Goal: Transaction & Acquisition: Book appointment/travel/reservation

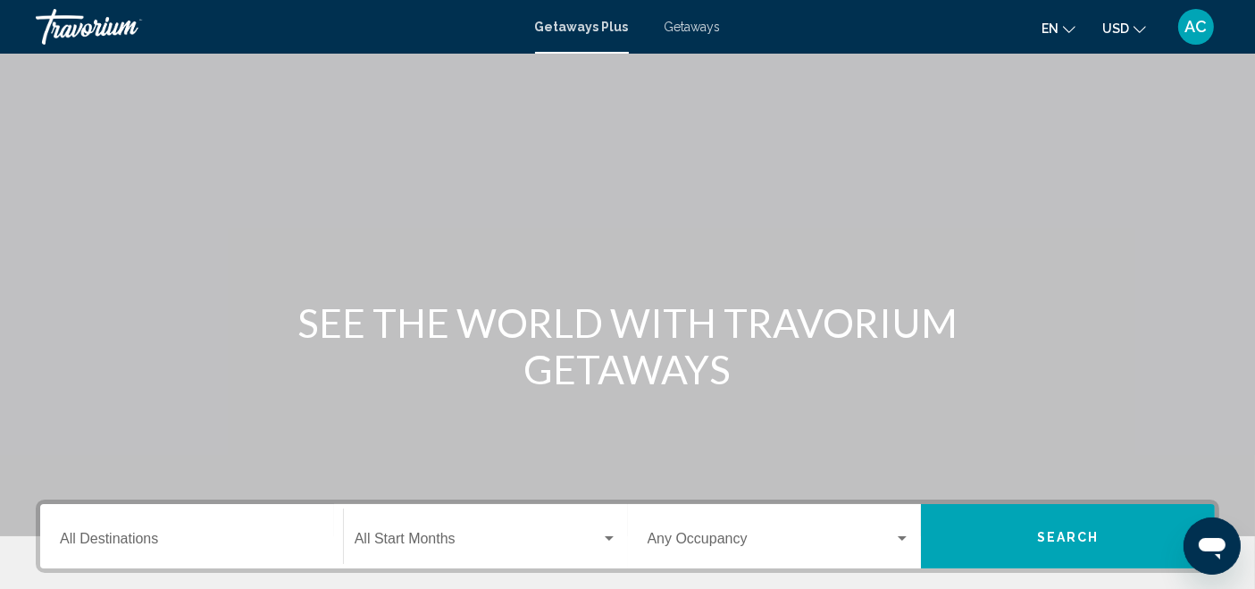
scroll to position [380, 0]
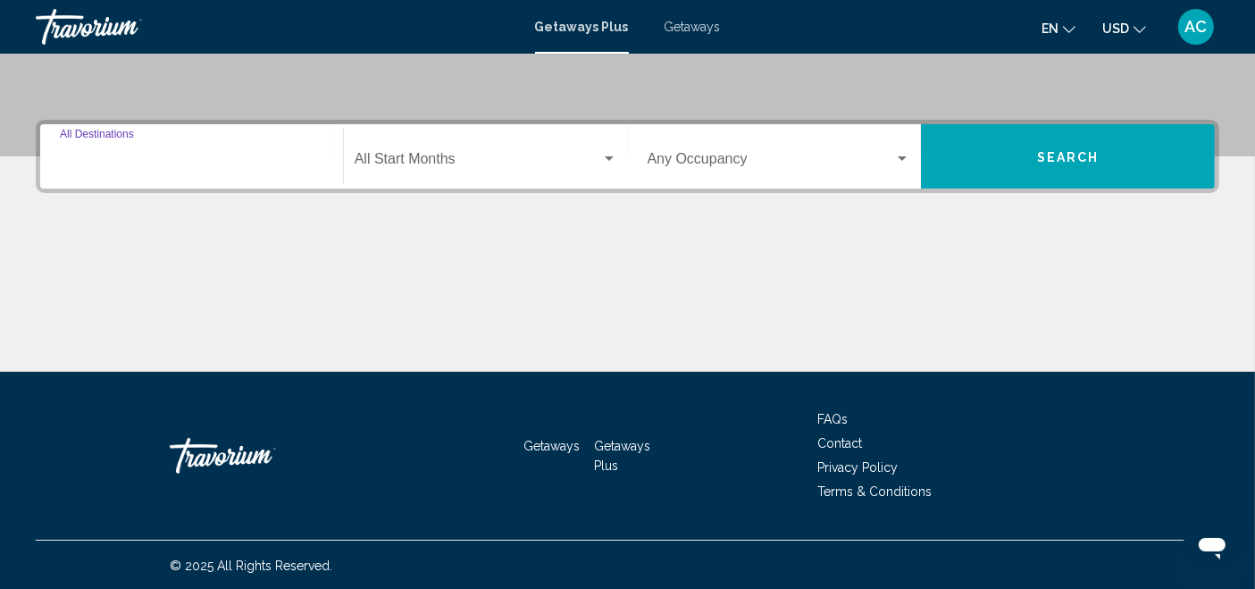
click at [224, 161] on input "Destination All Destinations" at bounding box center [191, 162] width 263 height 16
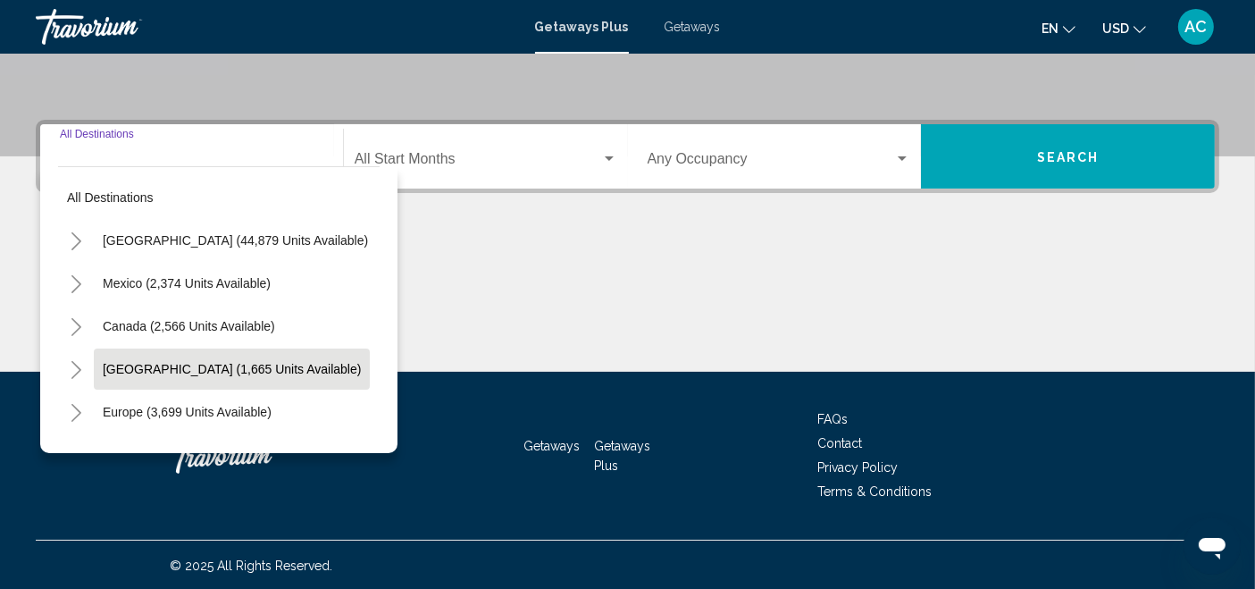
scroll to position [99, 0]
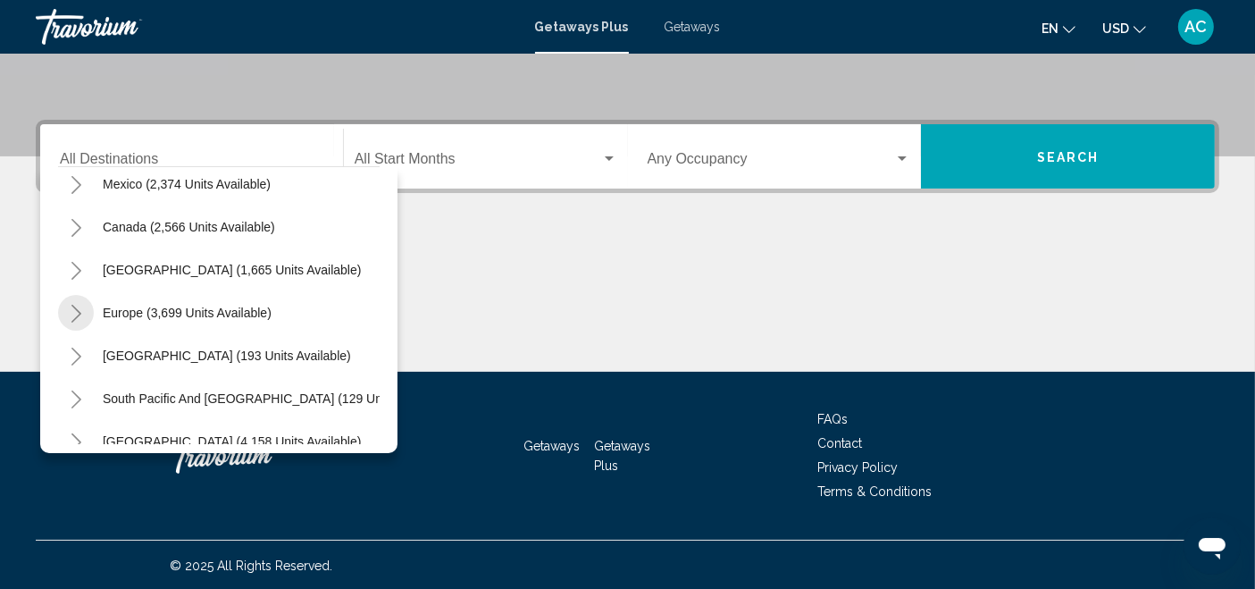
click at [76, 310] on icon "Toggle Europe (3,699 units available)" at bounding box center [76, 314] width 13 height 18
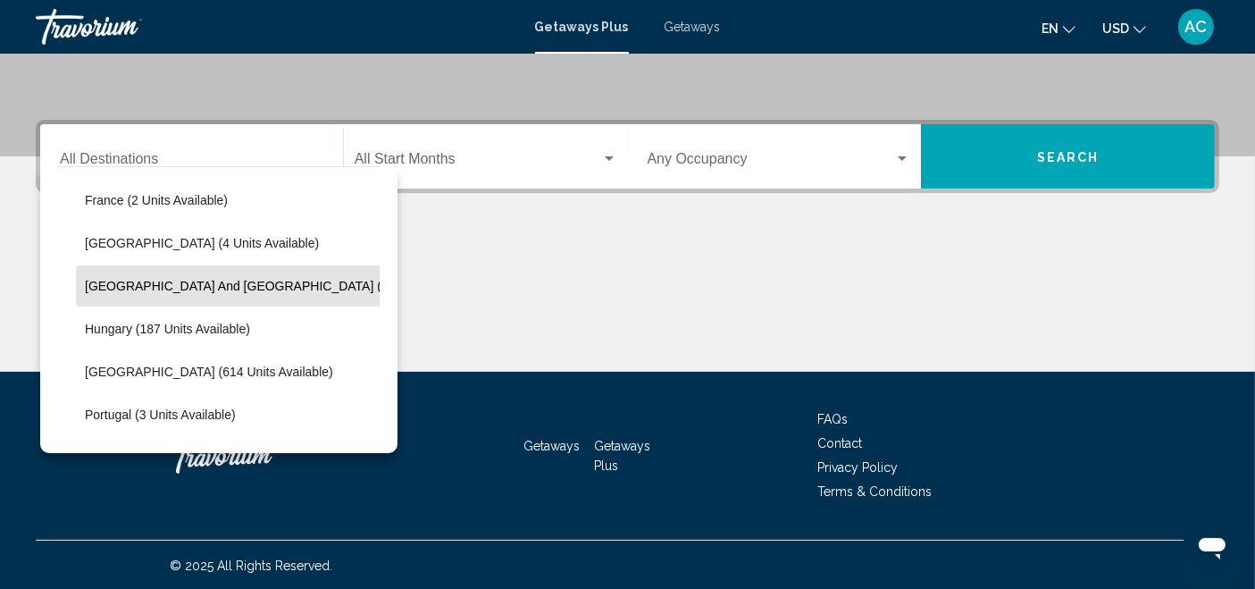
scroll to position [496, 0]
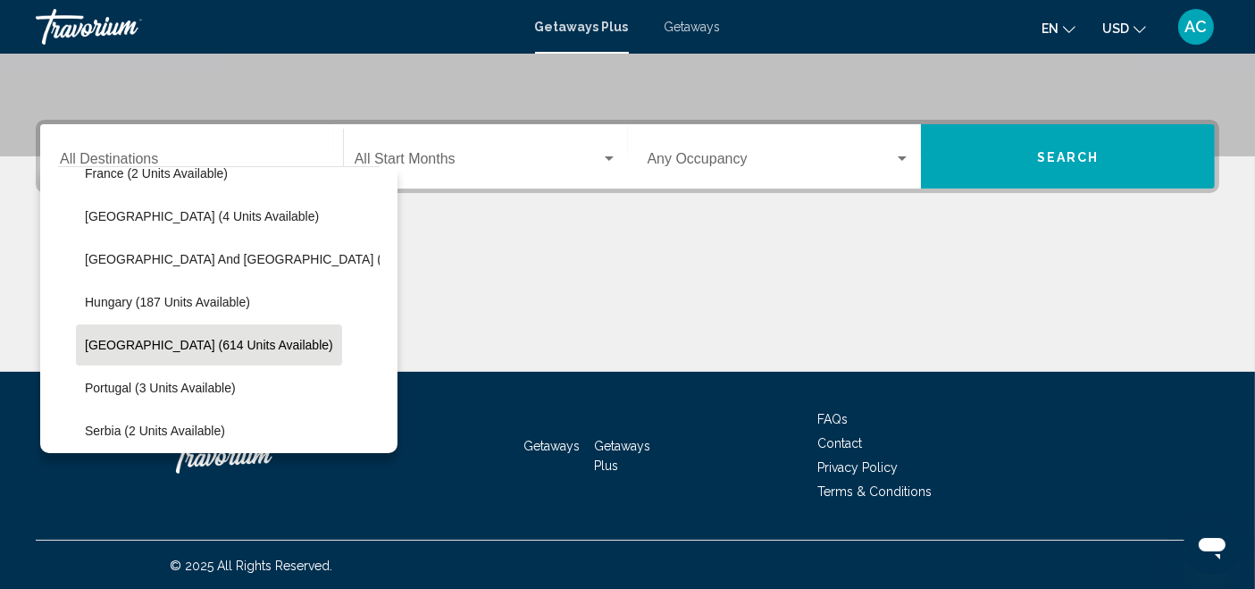
click at [196, 345] on span "[GEOGRAPHIC_DATA] (614 units available)" at bounding box center [209, 345] width 248 height 14
type input "**********"
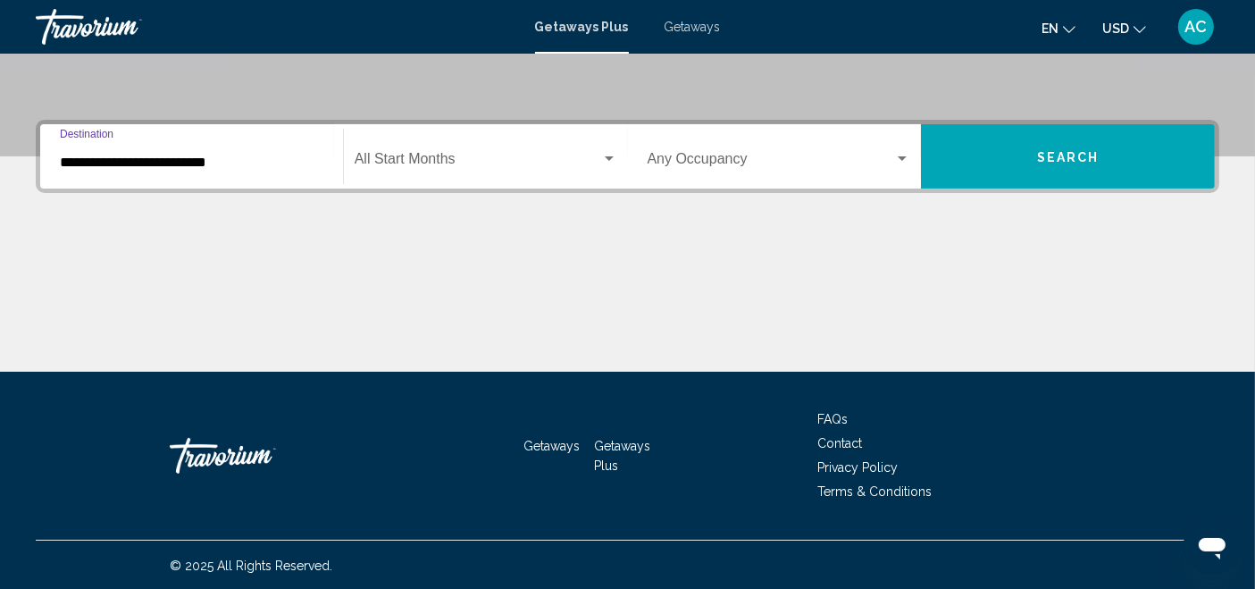
click at [412, 147] on div "Start Month All Start Months" at bounding box center [486, 157] width 263 height 56
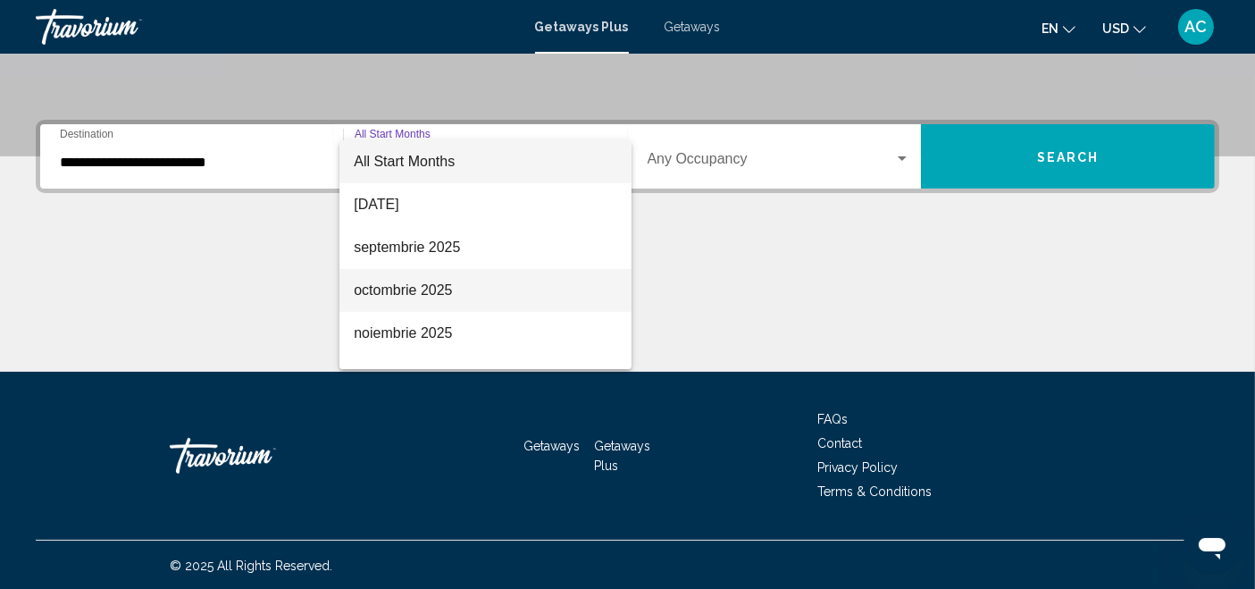
scroll to position [99, 0]
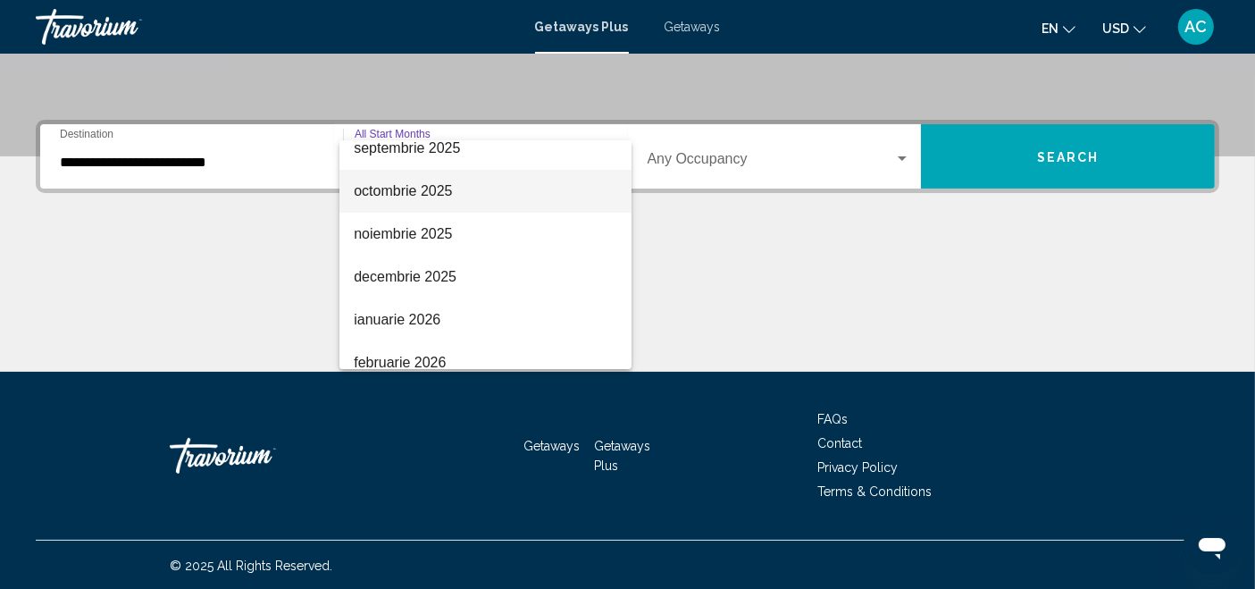
click at [436, 184] on span "octombrie 2025" at bounding box center [485, 191] width 263 height 43
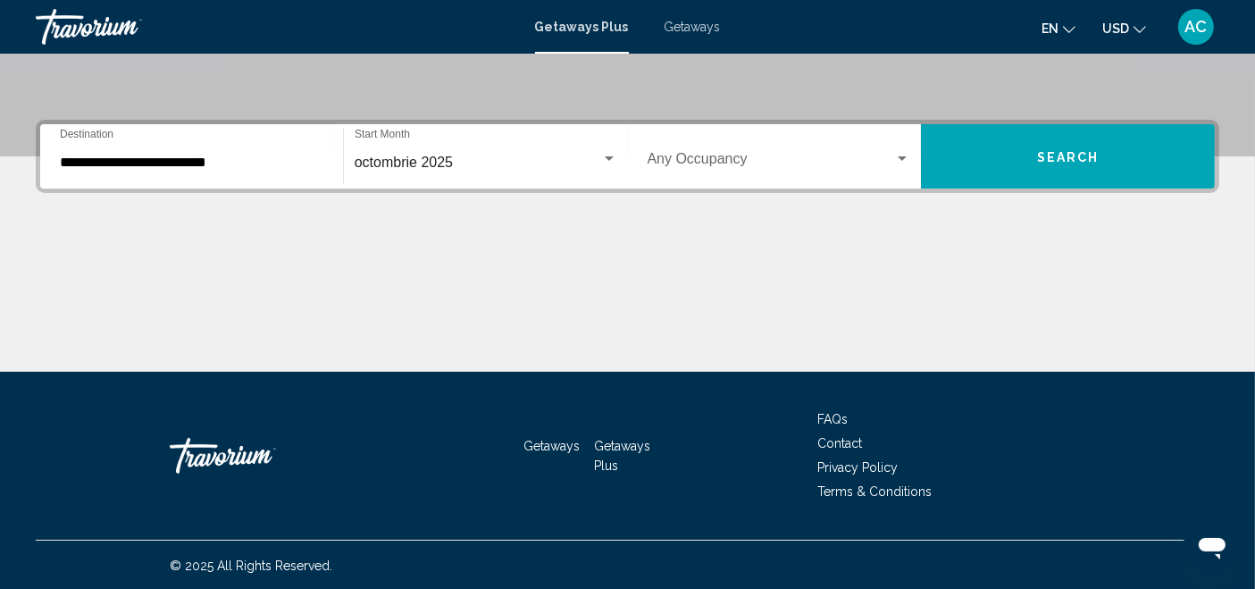
click at [698, 143] on div "Occupancy Any Occupancy" at bounding box center [778, 157] width 263 height 56
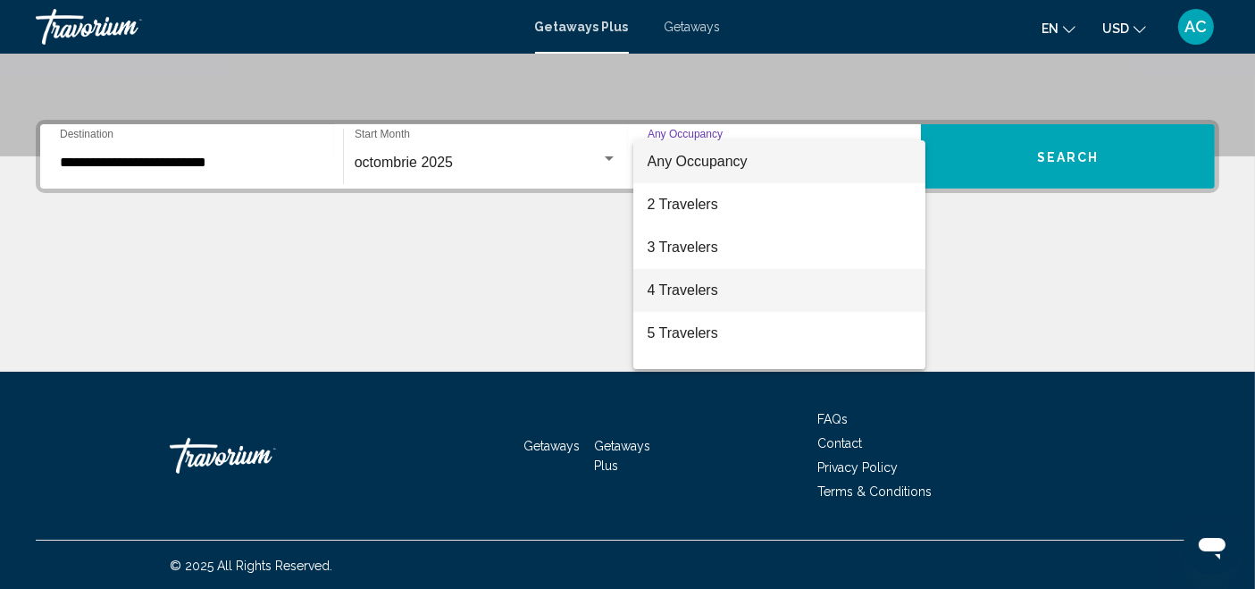
click at [726, 281] on span "4 Travelers" at bounding box center [778, 290] width 263 height 43
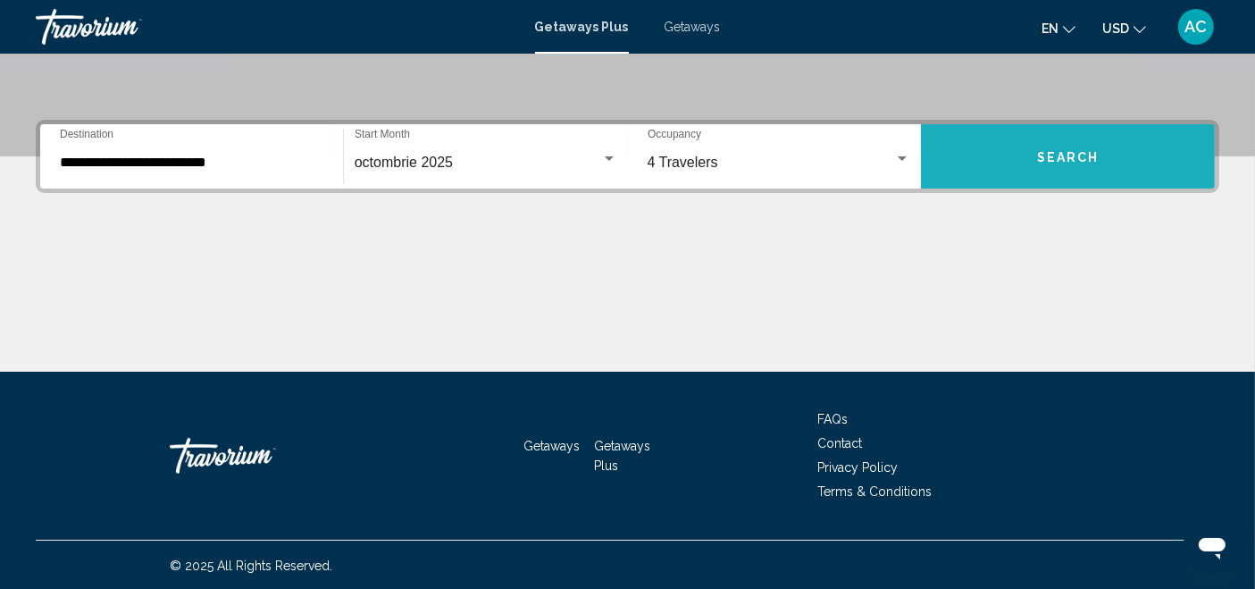
click at [1018, 151] on button "Search" at bounding box center [1068, 156] width 294 height 64
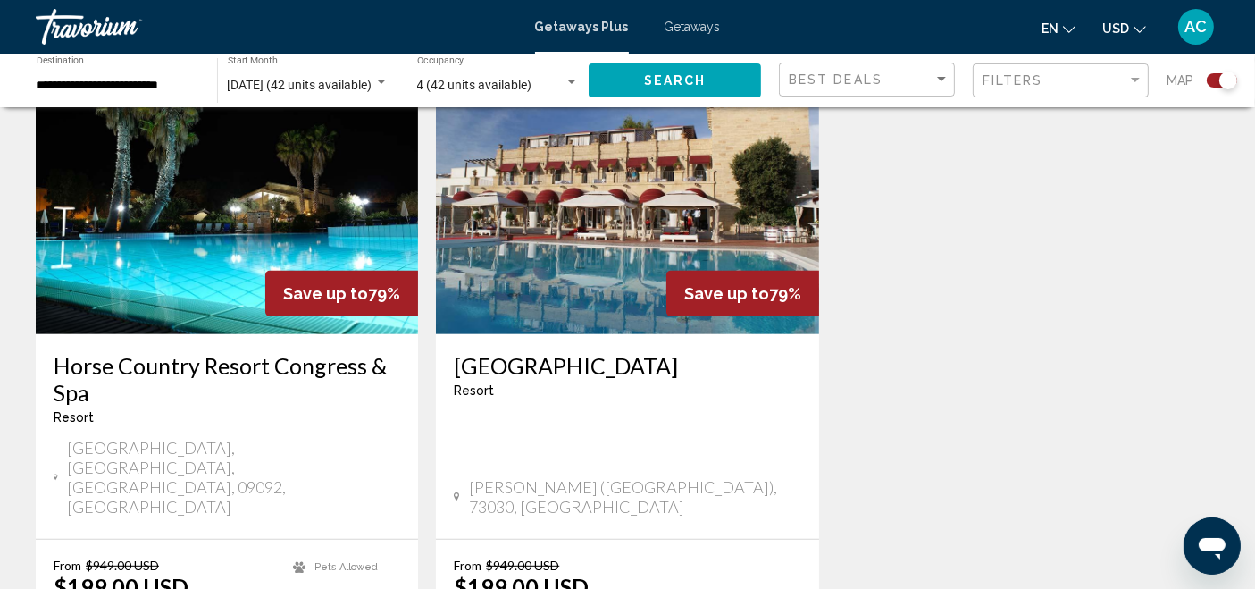
scroll to position [694, 0]
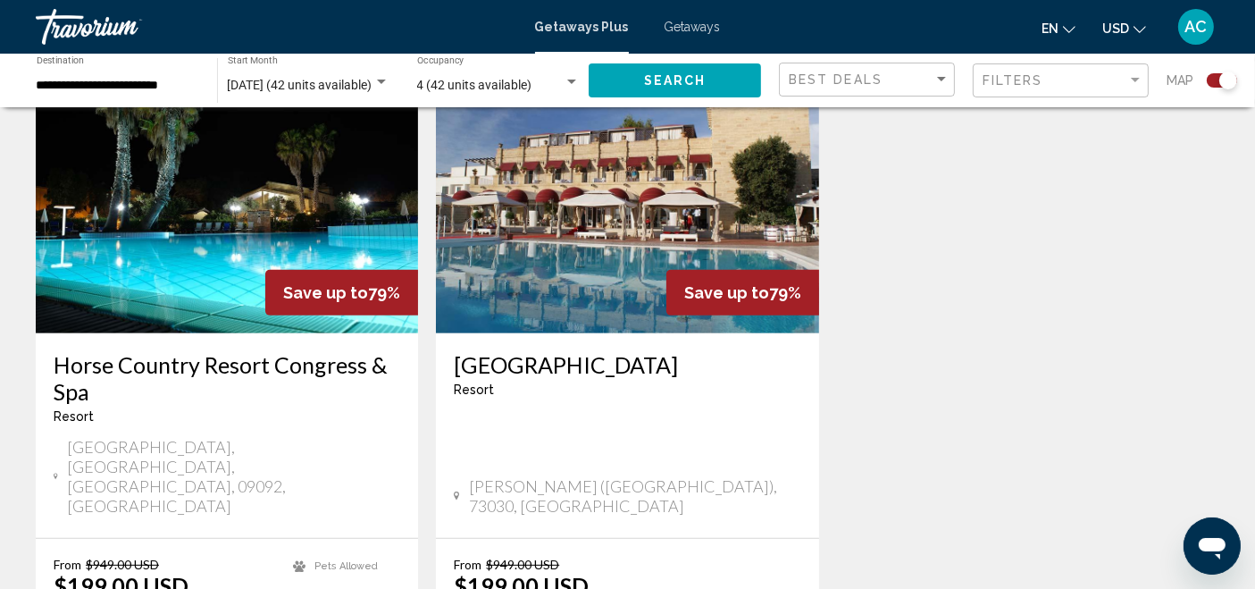
click at [548, 208] on img "Main content" at bounding box center [627, 190] width 382 height 286
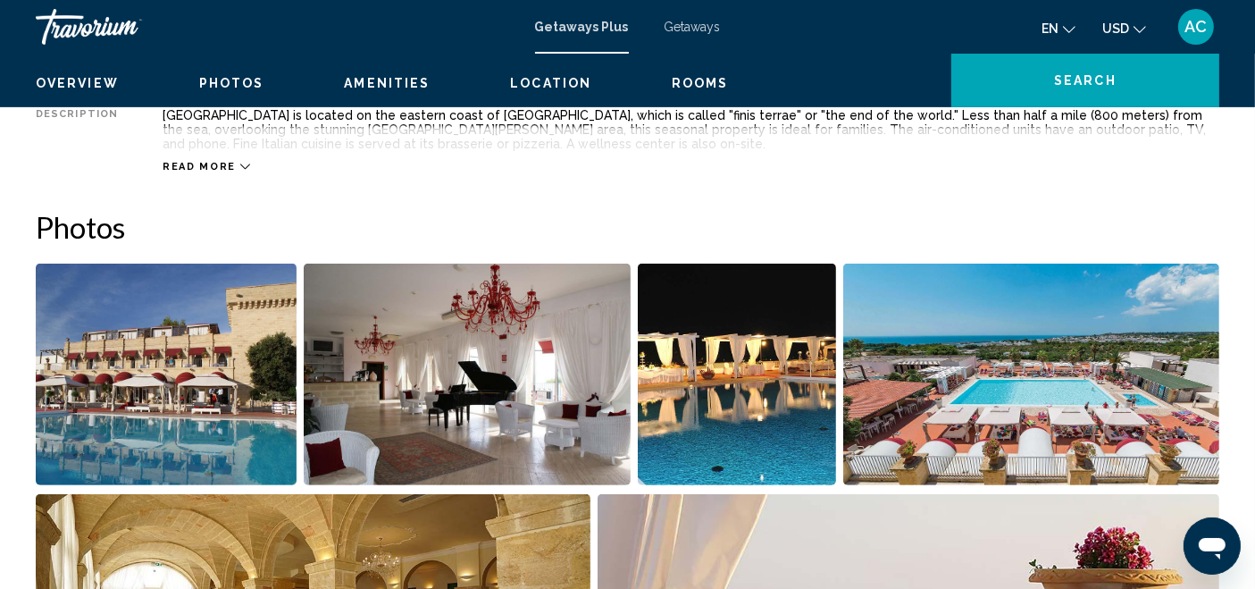
scroll to position [27, 0]
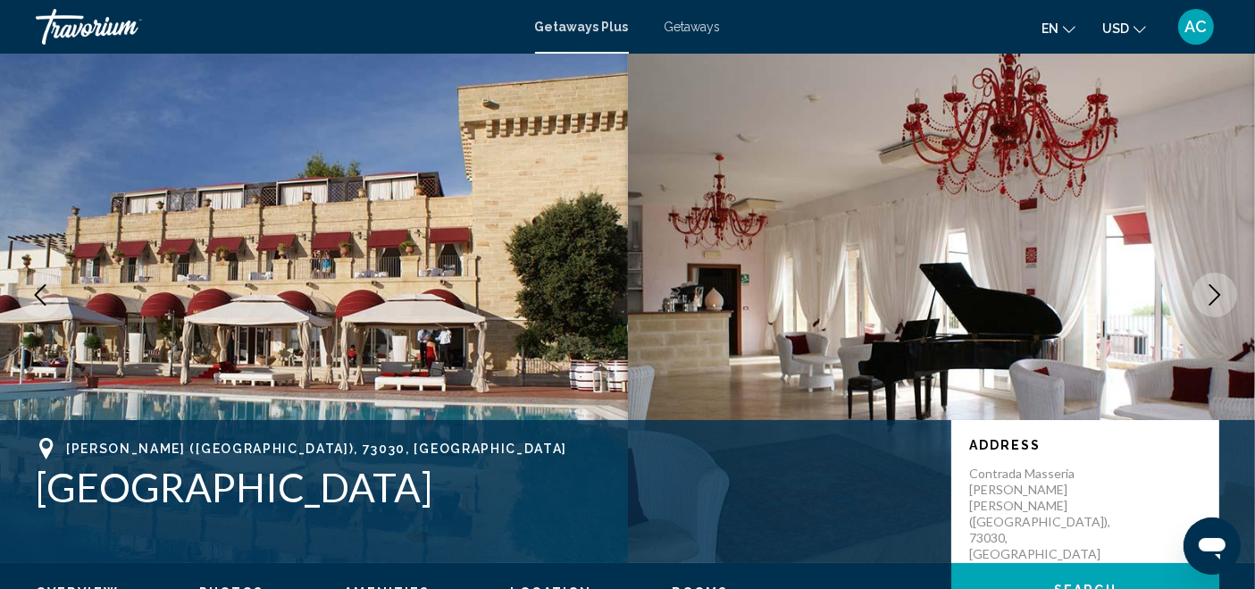
click at [1212, 289] on icon "Next image" at bounding box center [1214, 294] width 21 height 21
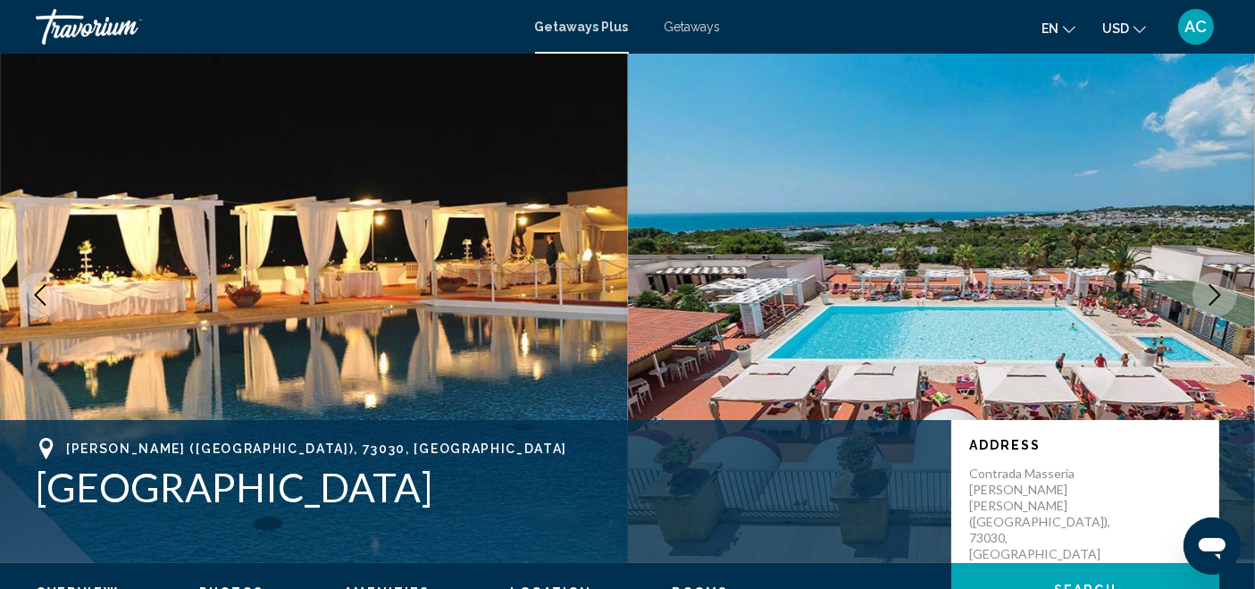
click at [1214, 289] on icon "Next image" at bounding box center [1214, 294] width 21 height 21
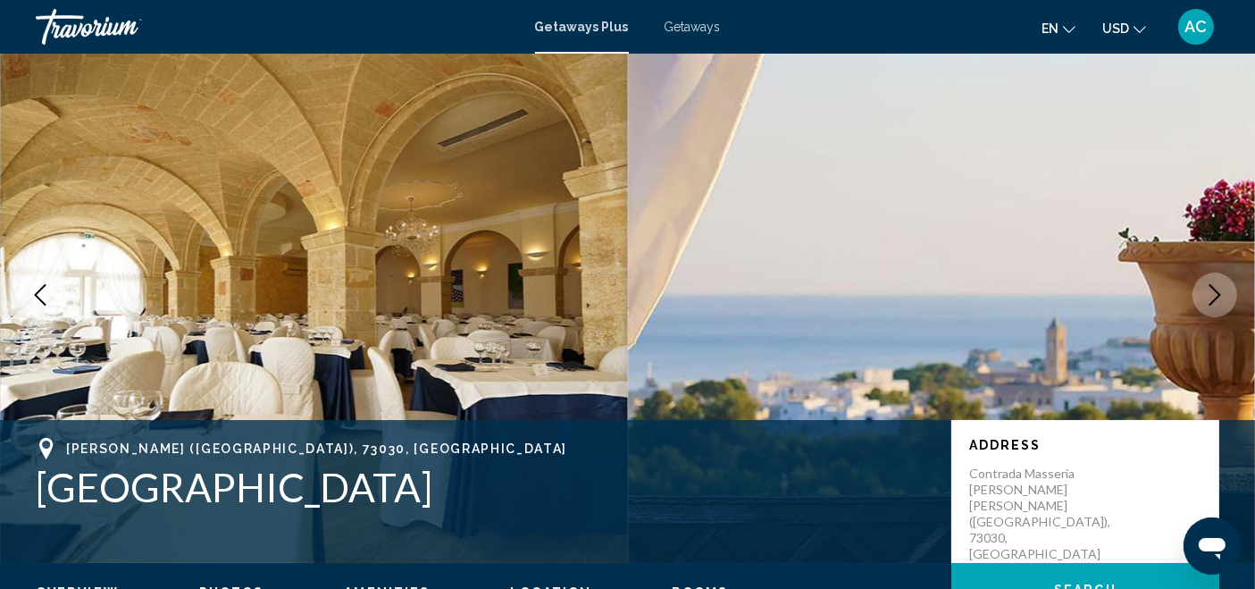
click at [1214, 289] on icon "Next image" at bounding box center [1214, 294] width 21 height 21
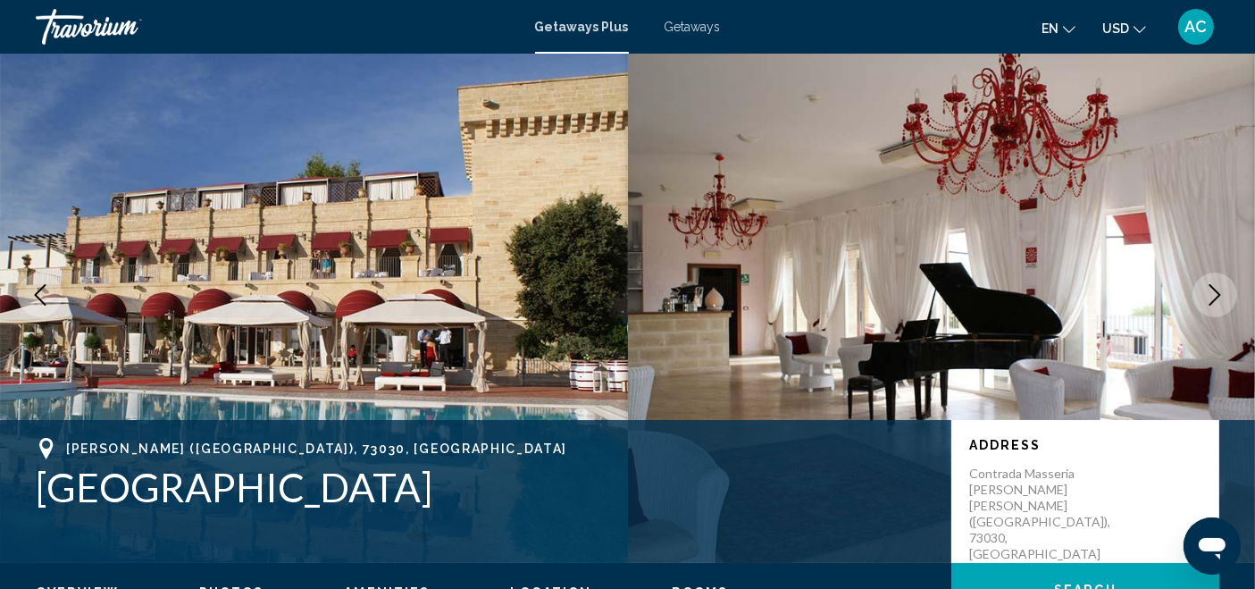
click at [1215, 288] on icon "Next image" at bounding box center [1215, 294] width 12 height 21
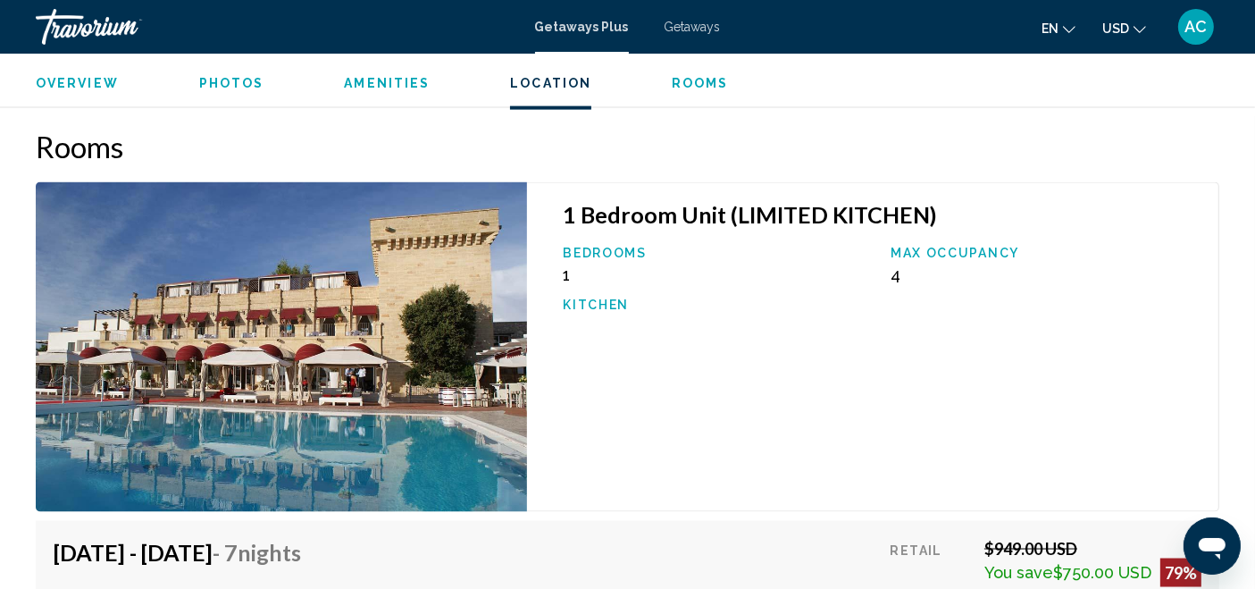
scroll to position [2209, 0]
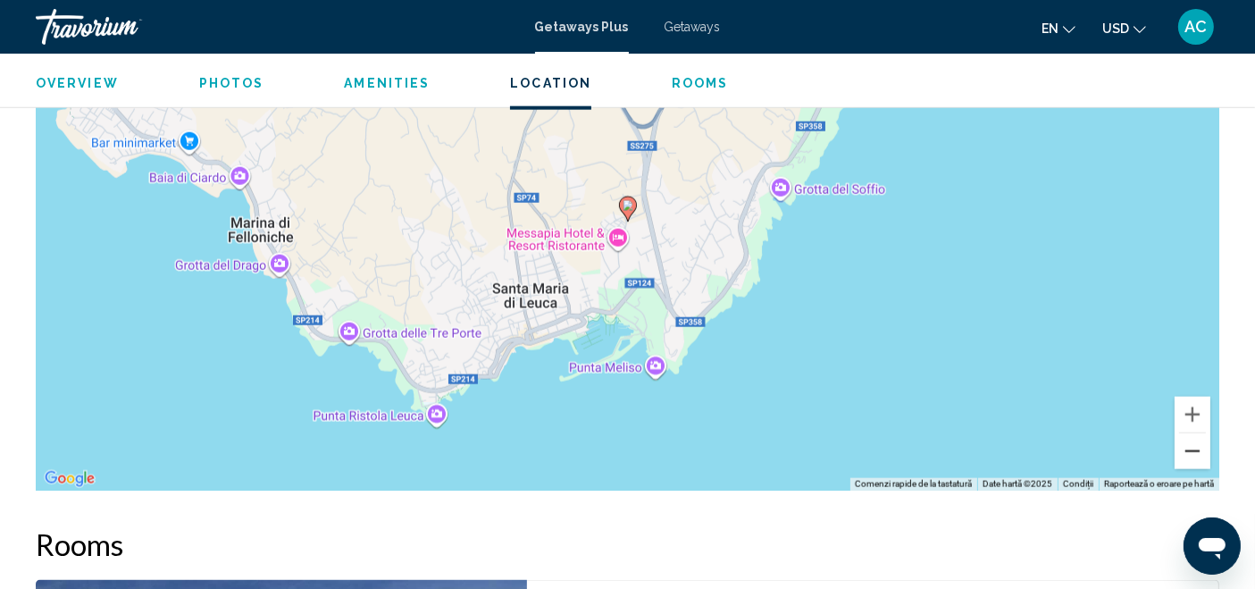
click at [1197, 455] on button "Micșorează" at bounding box center [1192, 451] width 36 height 36
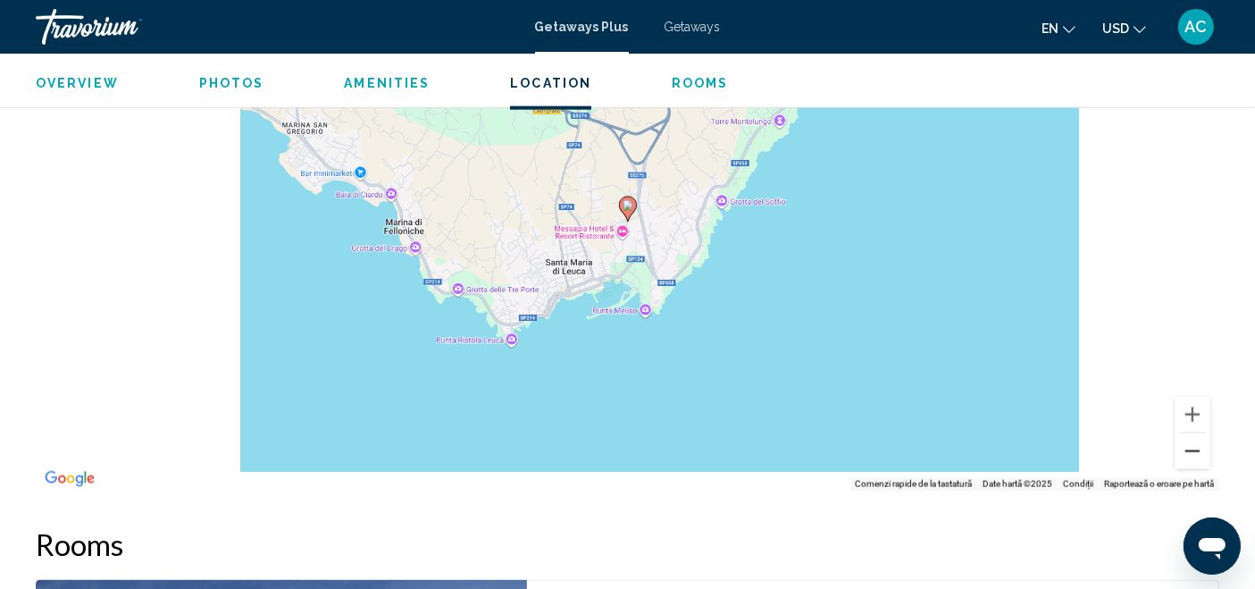
click at [1197, 455] on button "Micșorează" at bounding box center [1192, 451] width 36 height 36
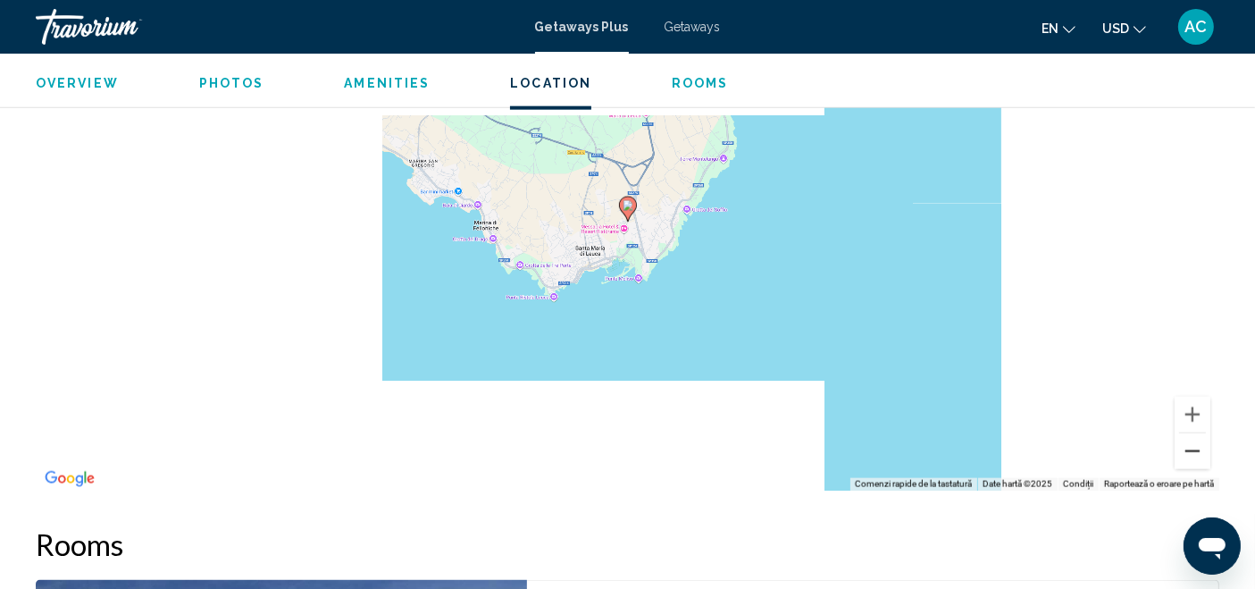
click at [1197, 455] on button "Micșorează" at bounding box center [1192, 451] width 36 height 36
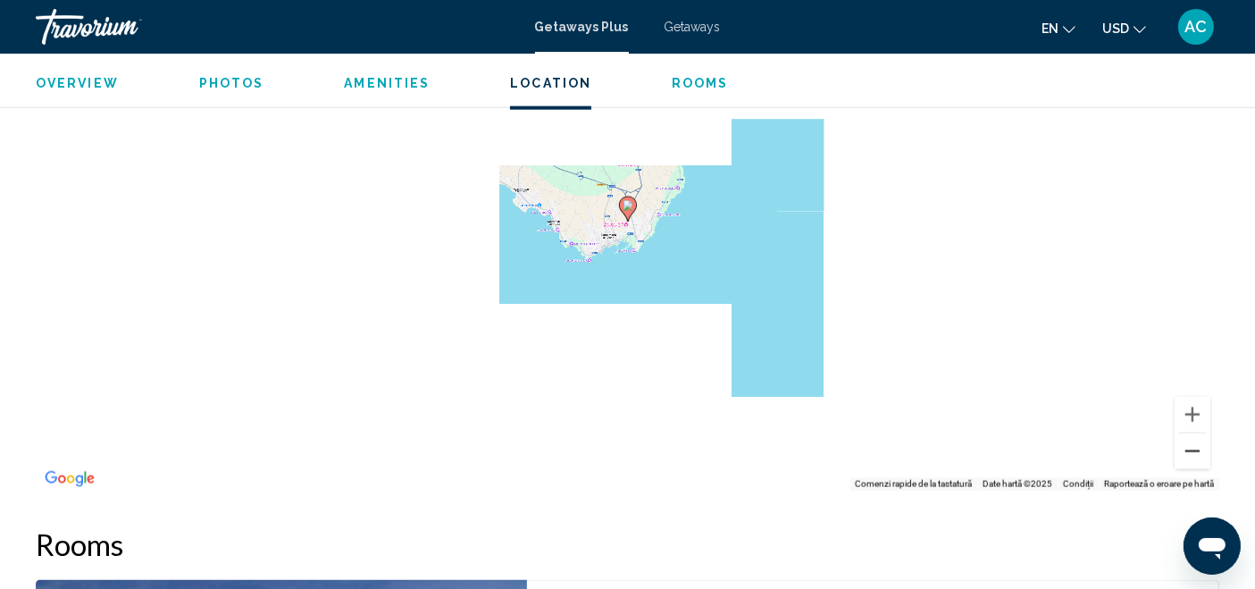
click at [1197, 455] on button "Micșorează" at bounding box center [1192, 451] width 36 height 36
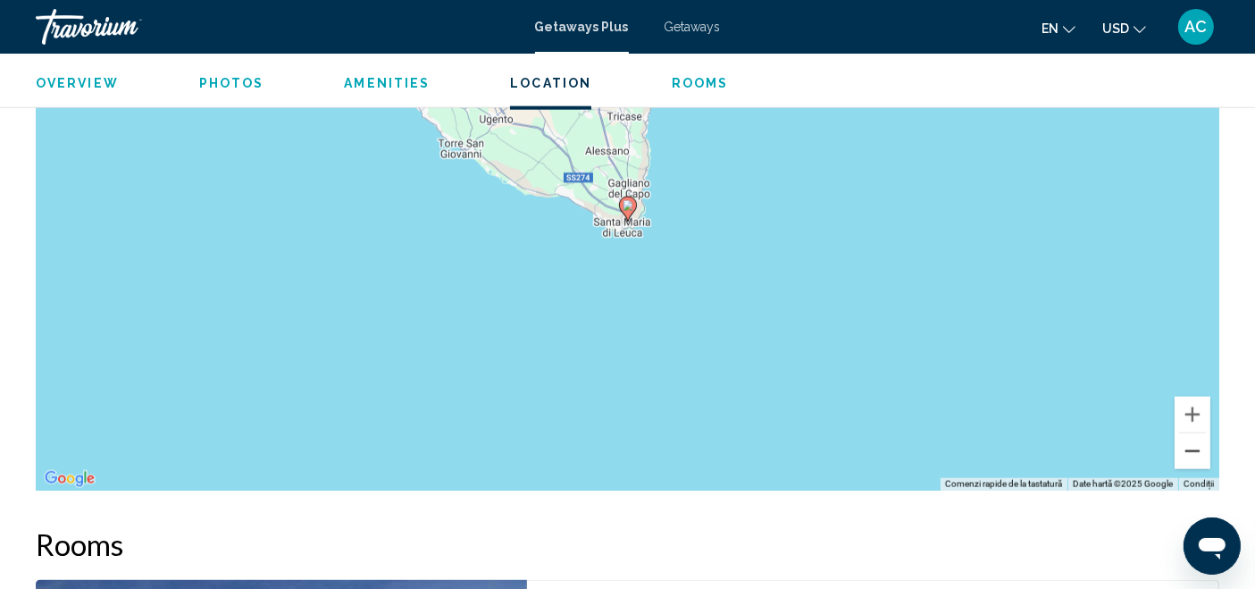
click at [1196, 455] on button "Micșorează" at bounding box center [1192, 451] width 36 height 36
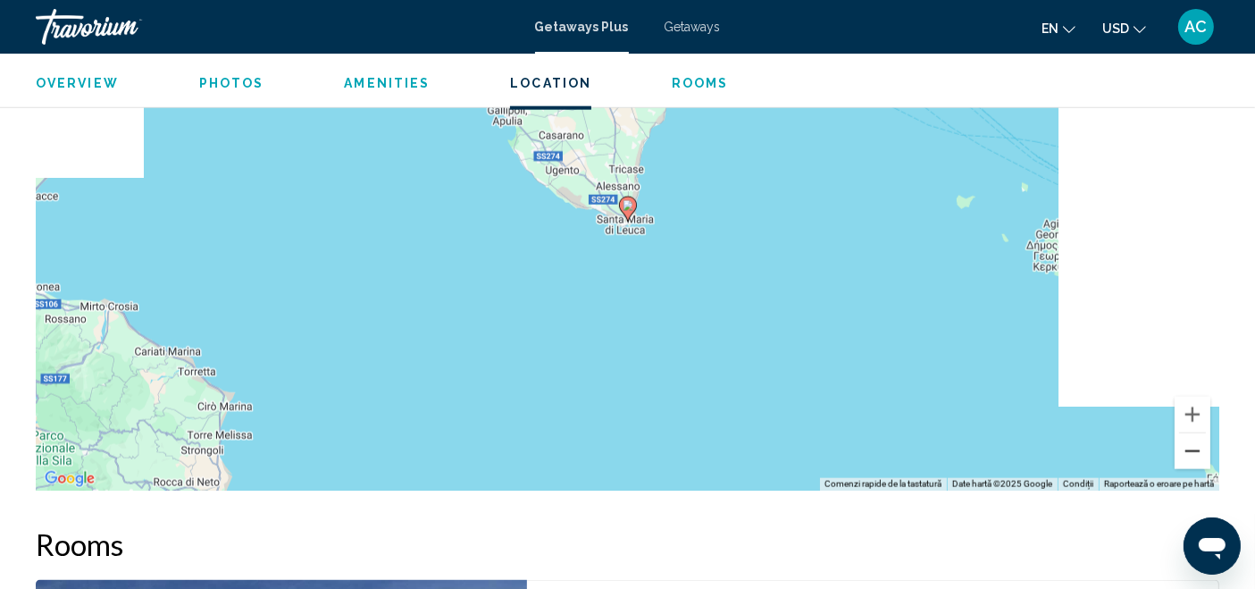
click at [1196, 455] on button "Micșorează" at bounding box center [1192, 451] width 36 height 36
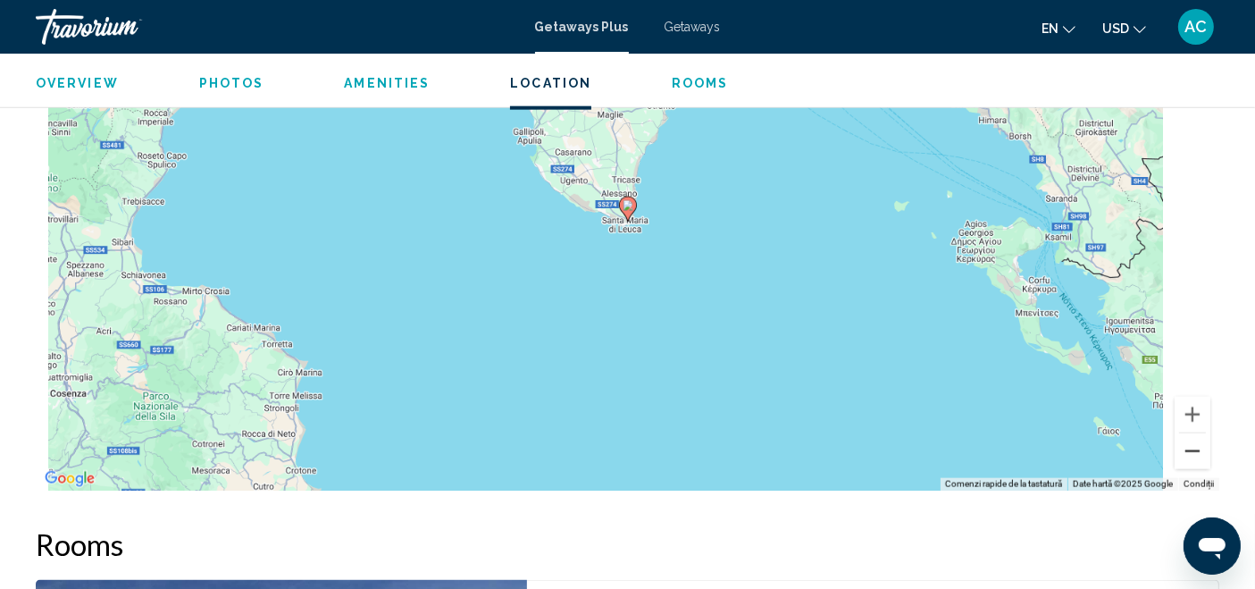
click at [1196, 455] on button "Micșorează" at bounding box center [1192, 451] width 36 height 36
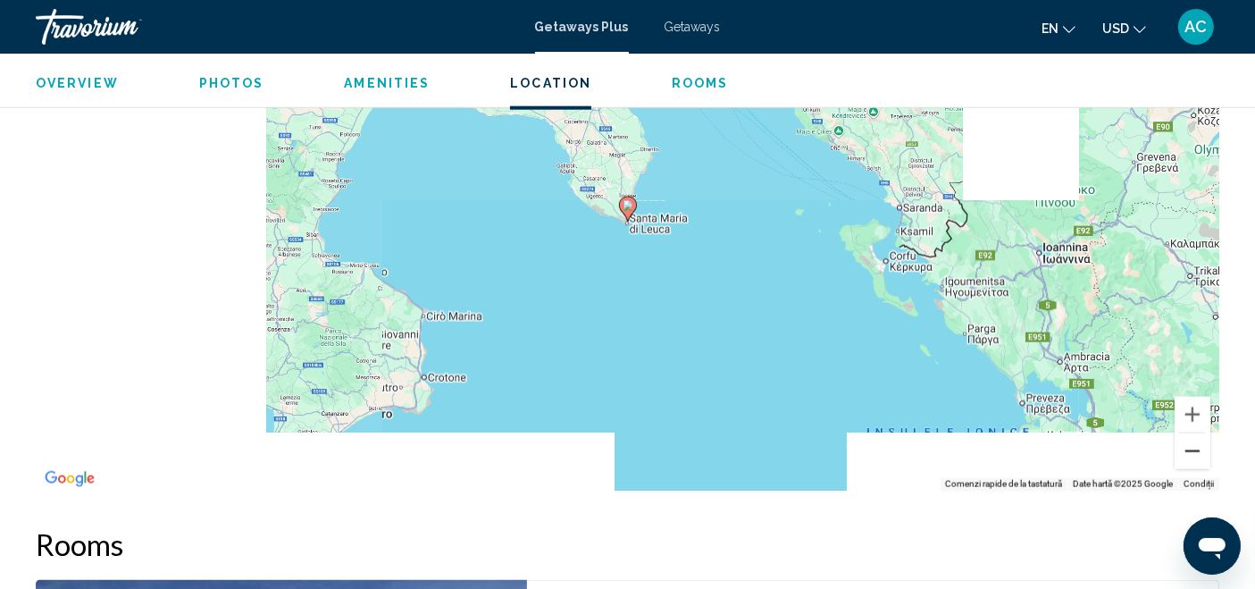
click at [1196, 455] on button "Micșorează" at bounding box center [1192, 451] width 36 height 36
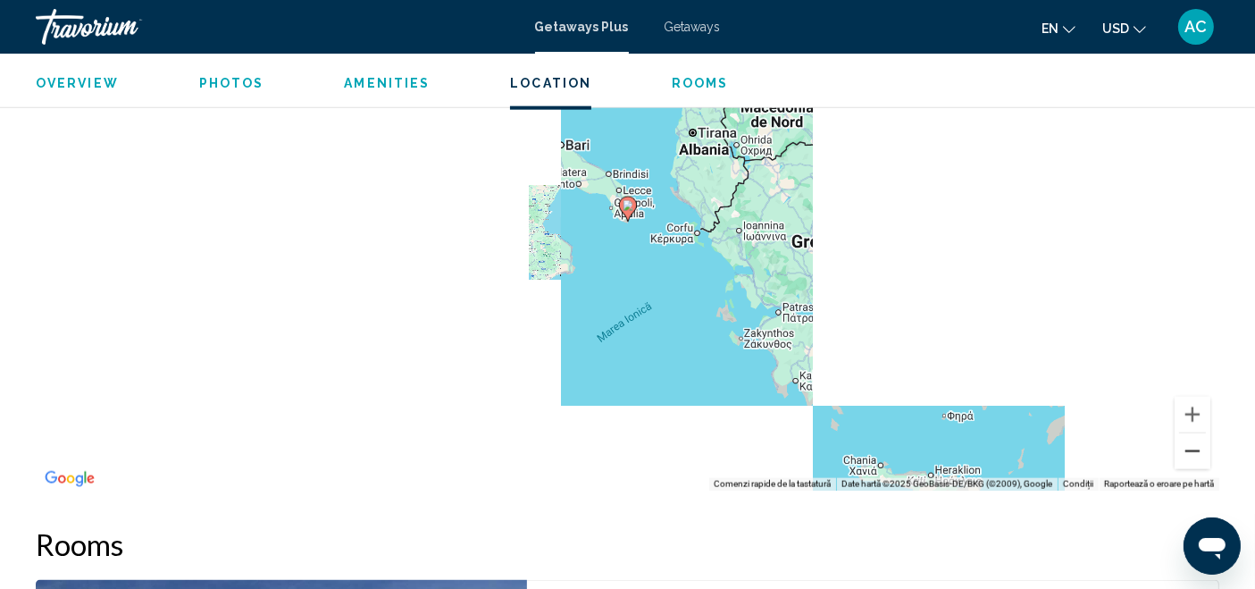
click at [1196, 455] on button "Micșorează" at bounding box center [1192, 451] width 36 height 36
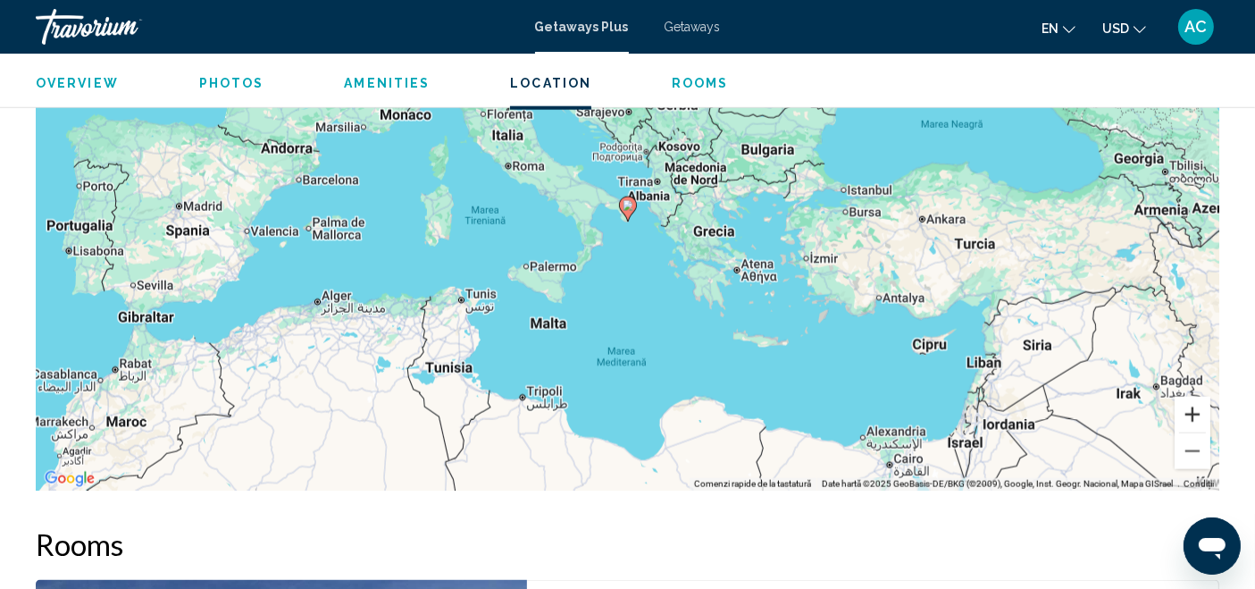
click at [1189, 414] on button "Mărește" at bounding box center [1192, 415] width 36 height 36
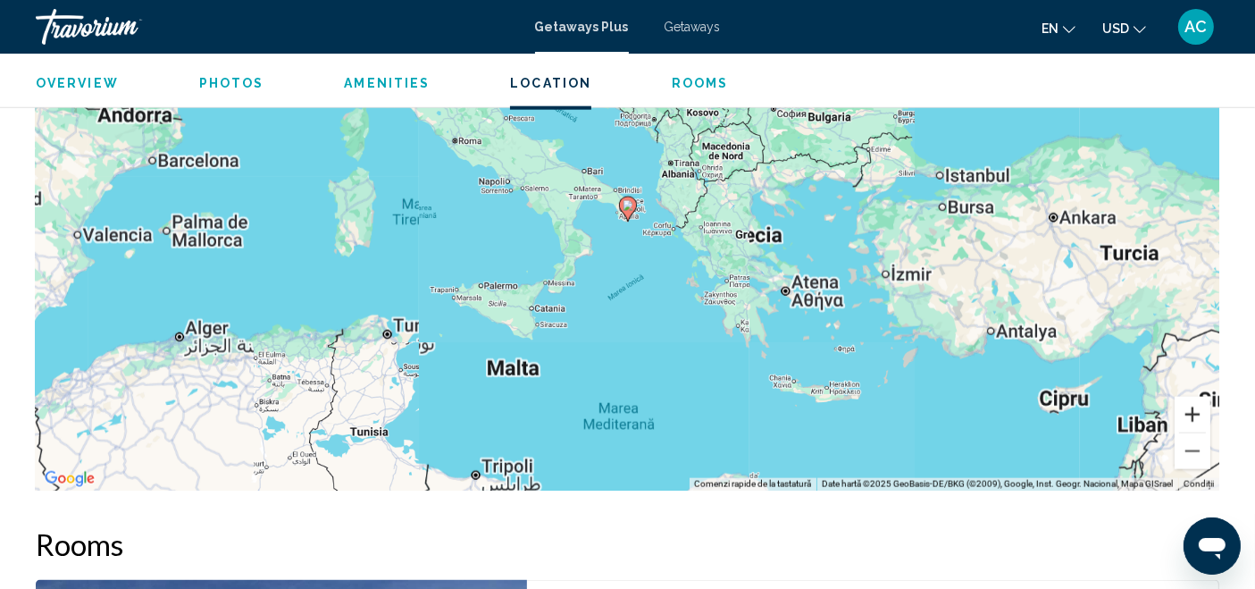
click at [1189, 414] on button "Mărește" at bounding box center [1192, 415] width 36 height 36
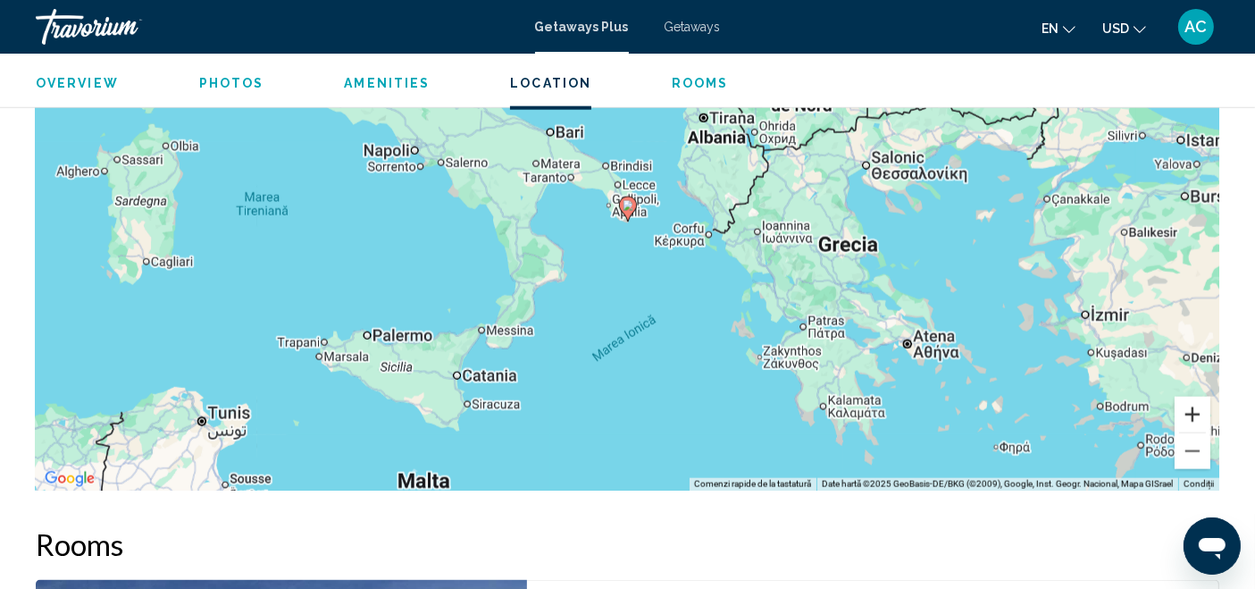
click at [1189, 414] on button "Mărește" at bounding box center [1192, 415] width 36 height 36
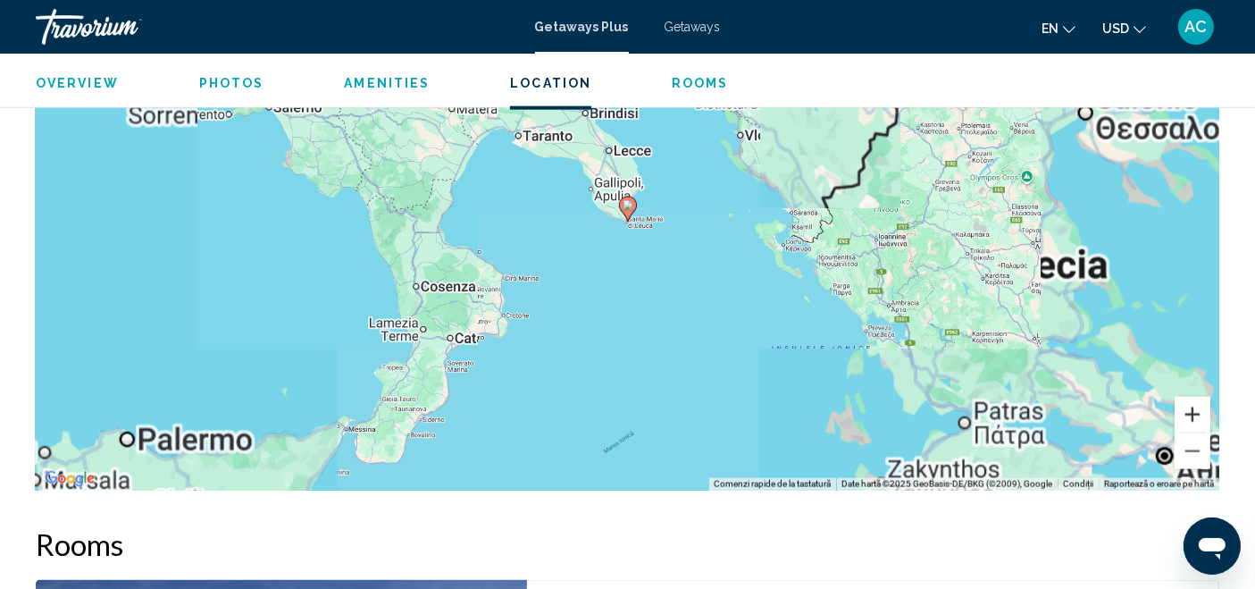
click at [1189, 414] on button "Mărește" at bounding box center [1192, 415] width 36 height 36
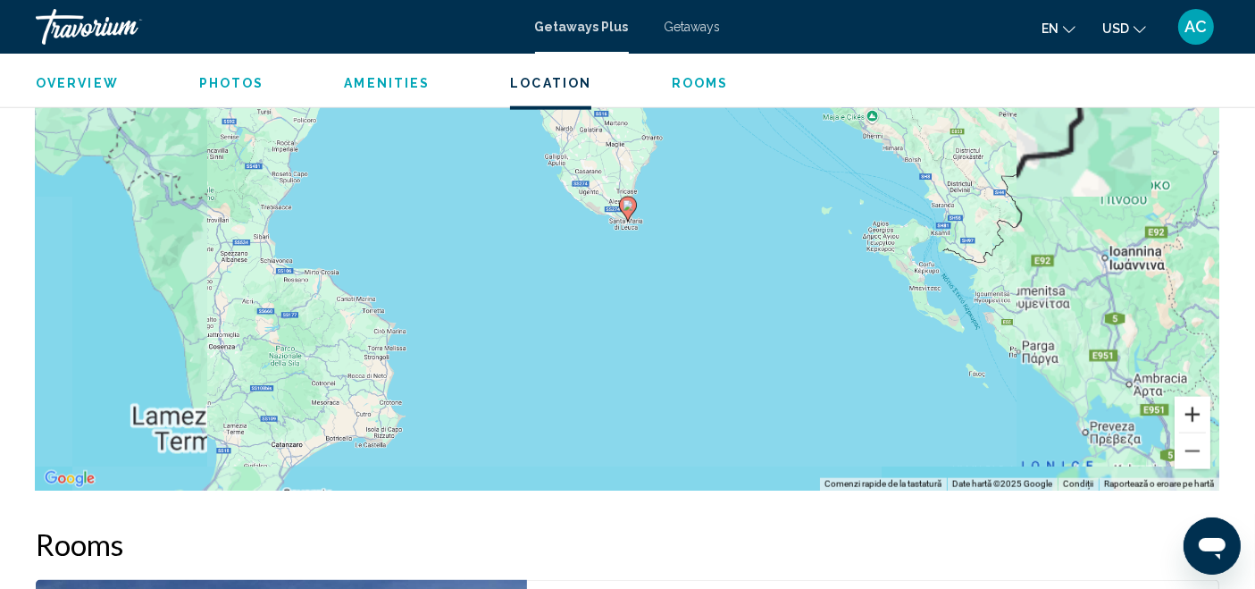
click at [1189, 414] on button "Mărește" at bounding box center [1192, 415] width 36 height 36
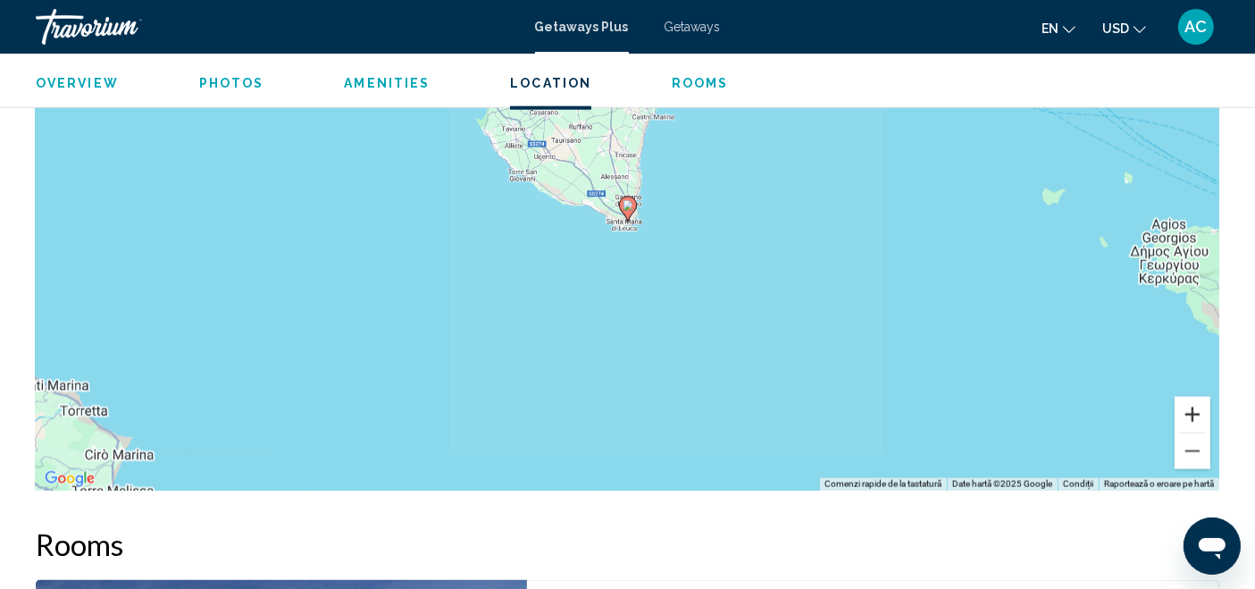
click at [1189, 414] on button "Mărește" at bounding box center [1192, 415] width 36 height 36
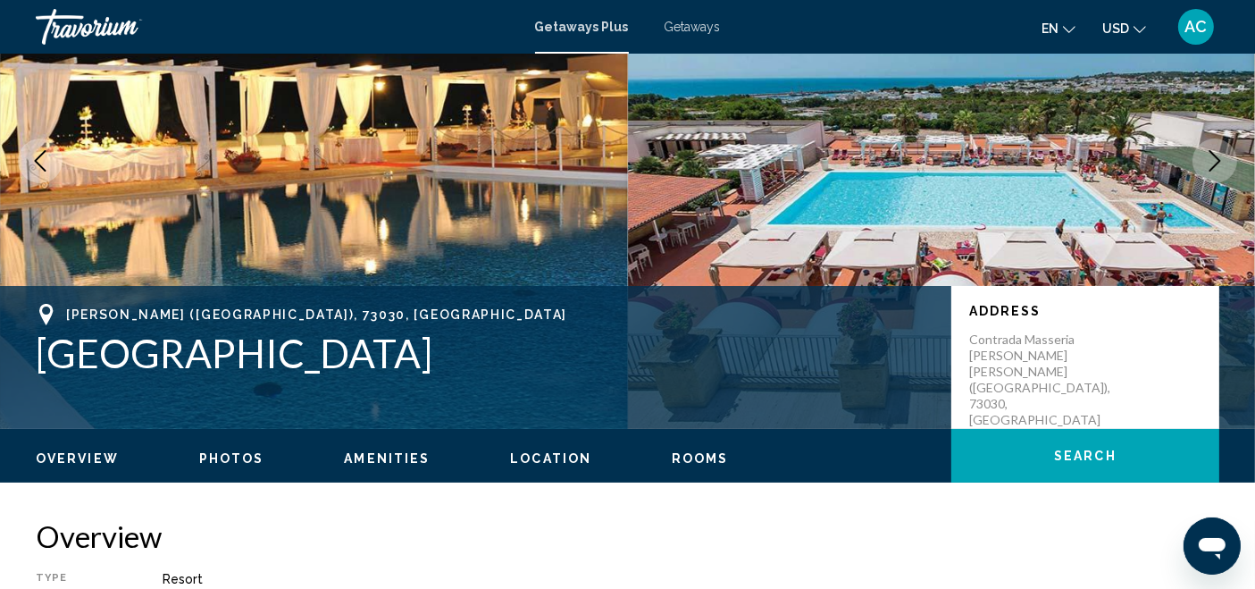
scroll to position [0, 0]
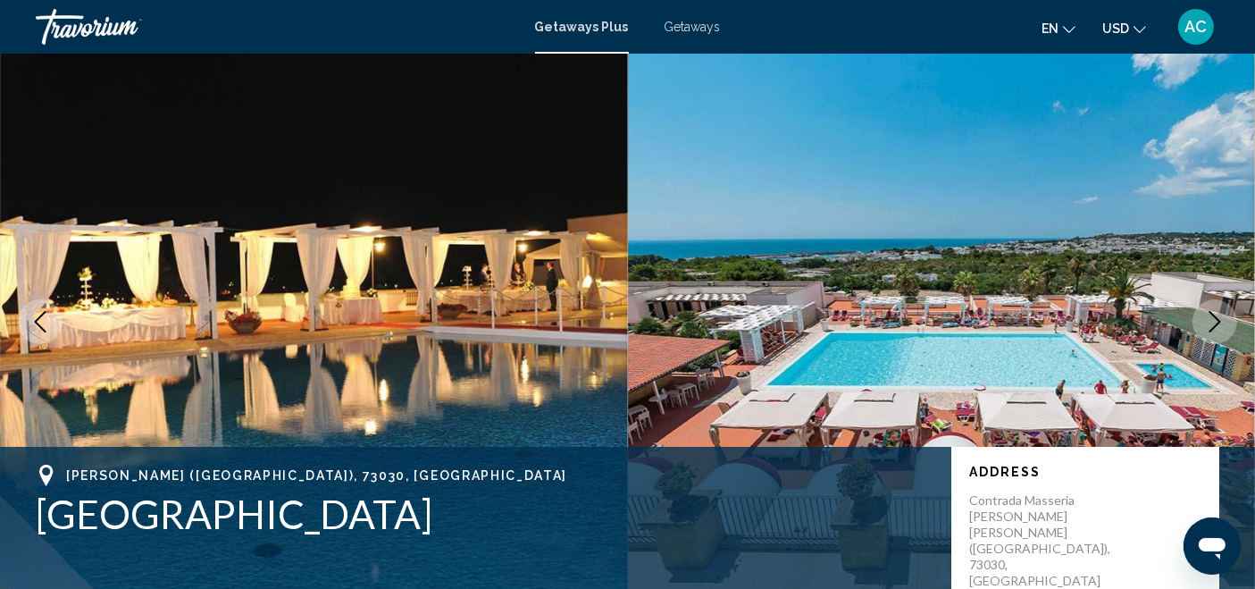
click at [98, 21] on div "Travorium" at bounding box center [125, 27] width 179 height 36
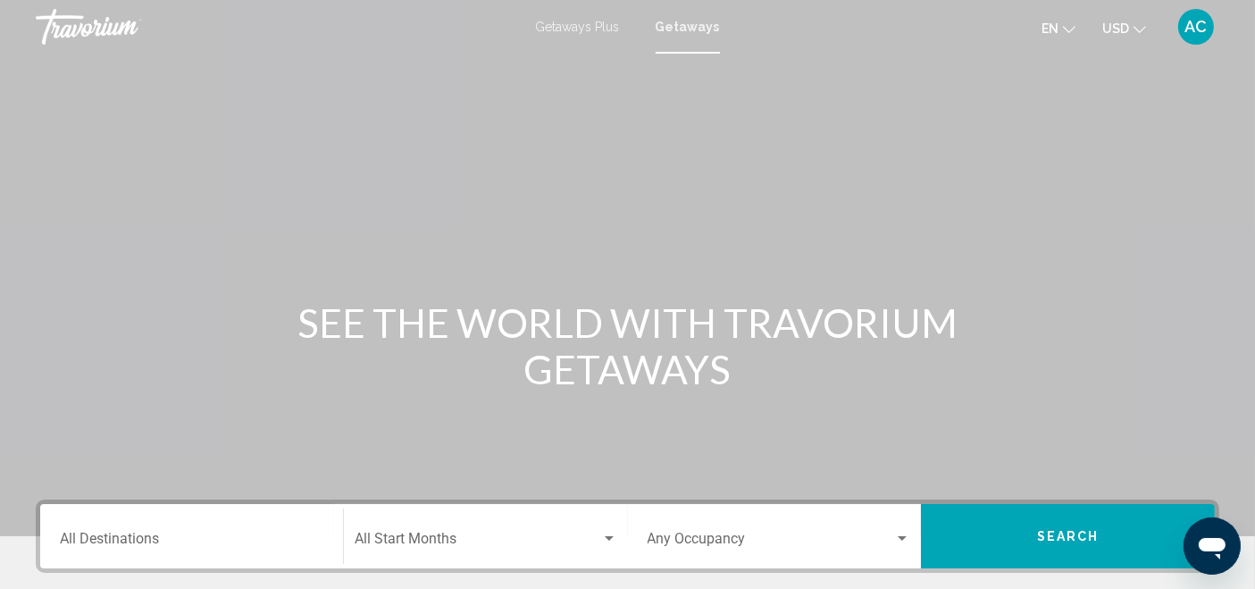
click at [576, 24] on span "Getaways Plus" at bounding box center [578, 27] width 84 height 14
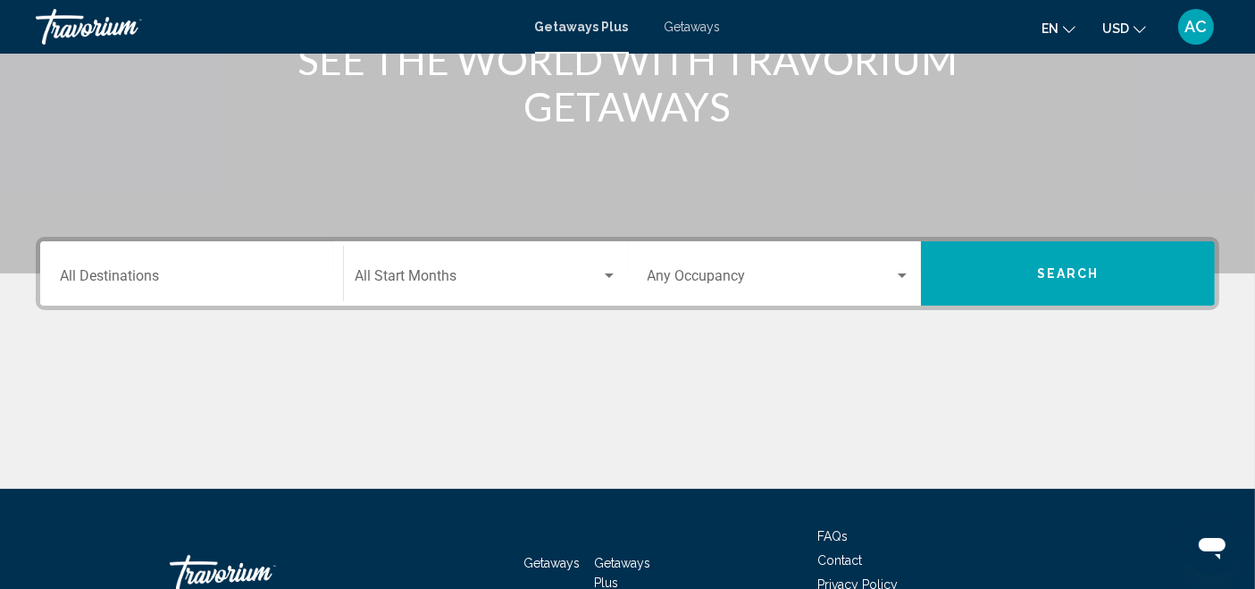
scroll to position [380, 0]
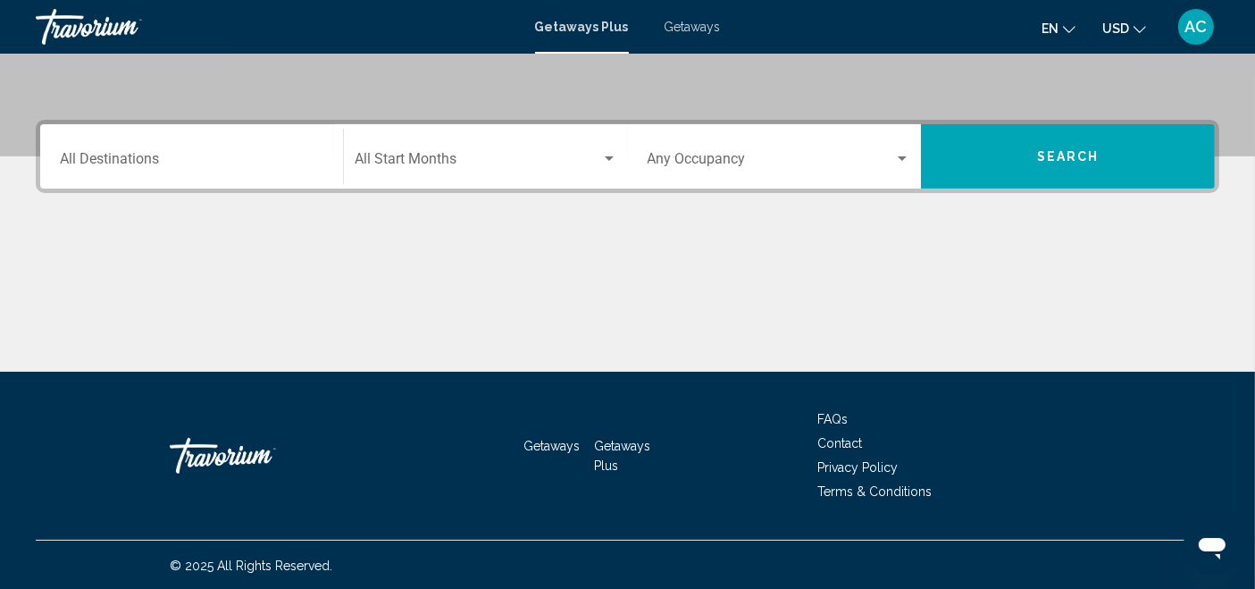
click at [250, 176] on div "Destination All Destinations" at bounding box center [191, 157] width 263 height 56
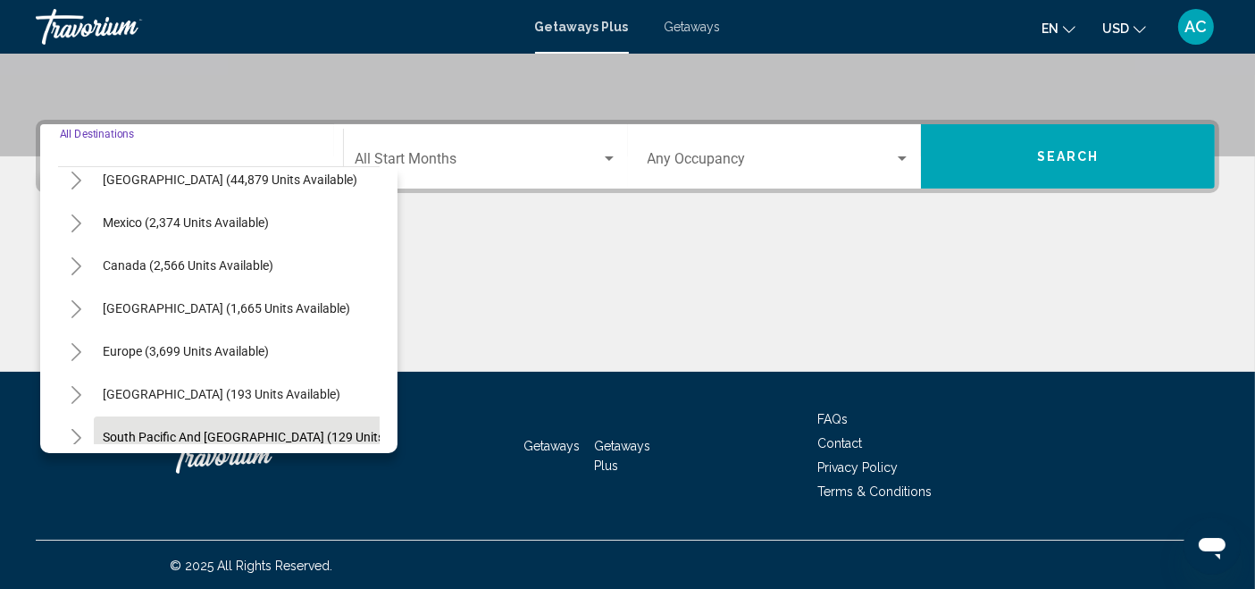
scroll to position [99, 0]
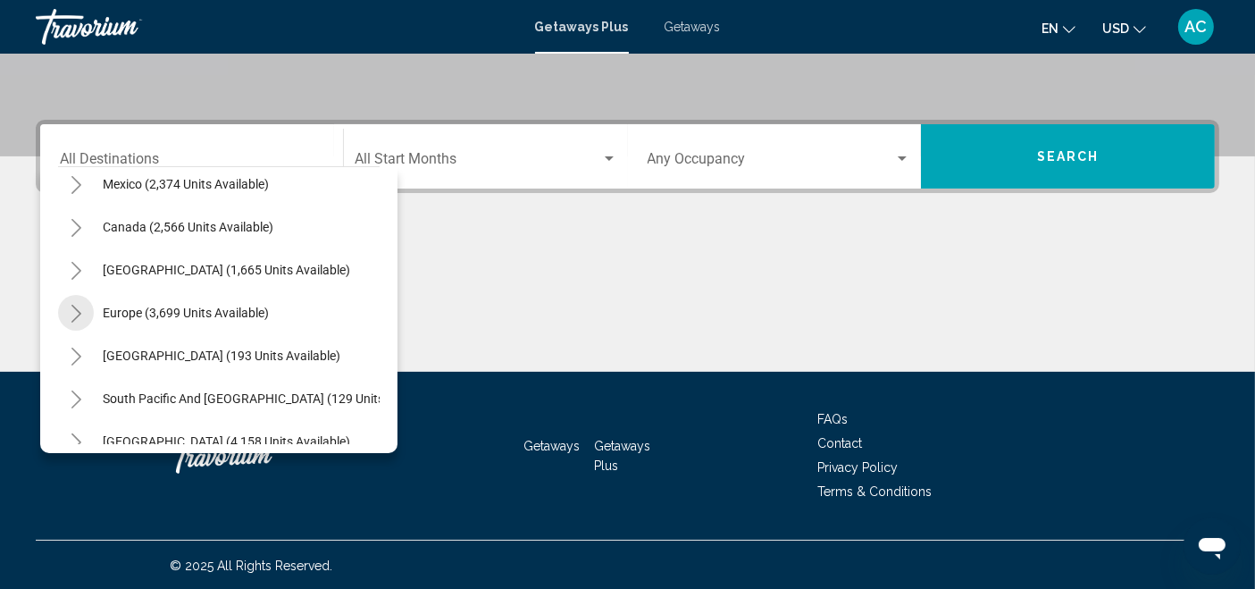
click at [72, 309] on icon "Toggle Europe (3,699 units available)" at bounding box center [76, 314] width 13 height 18
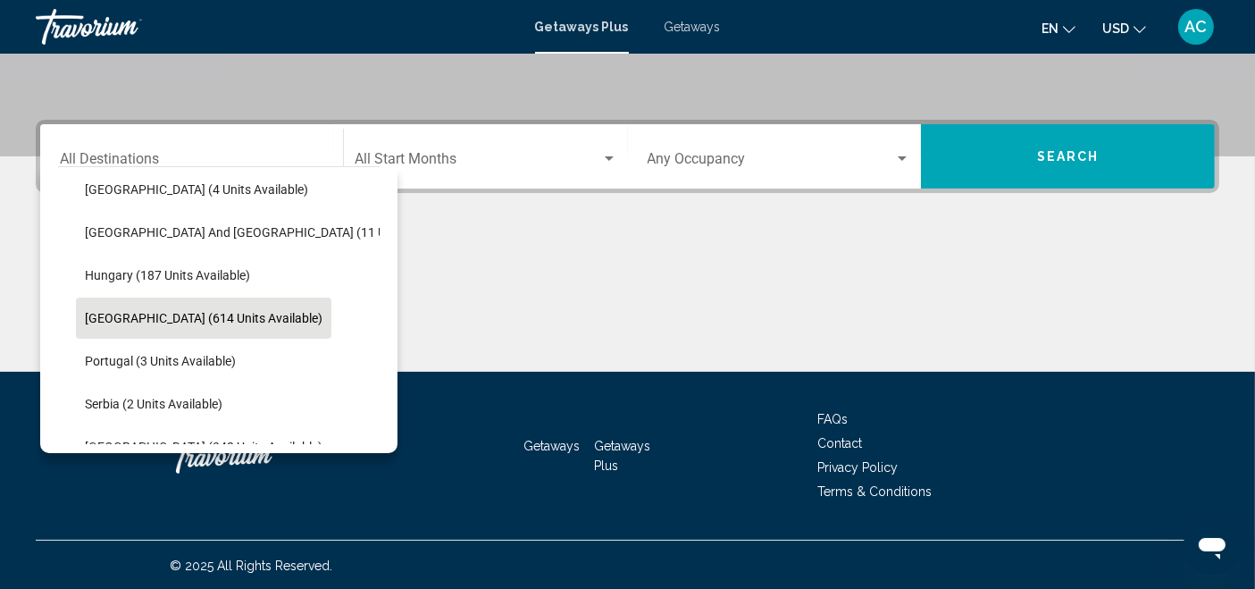
scroll to position [496, 0]
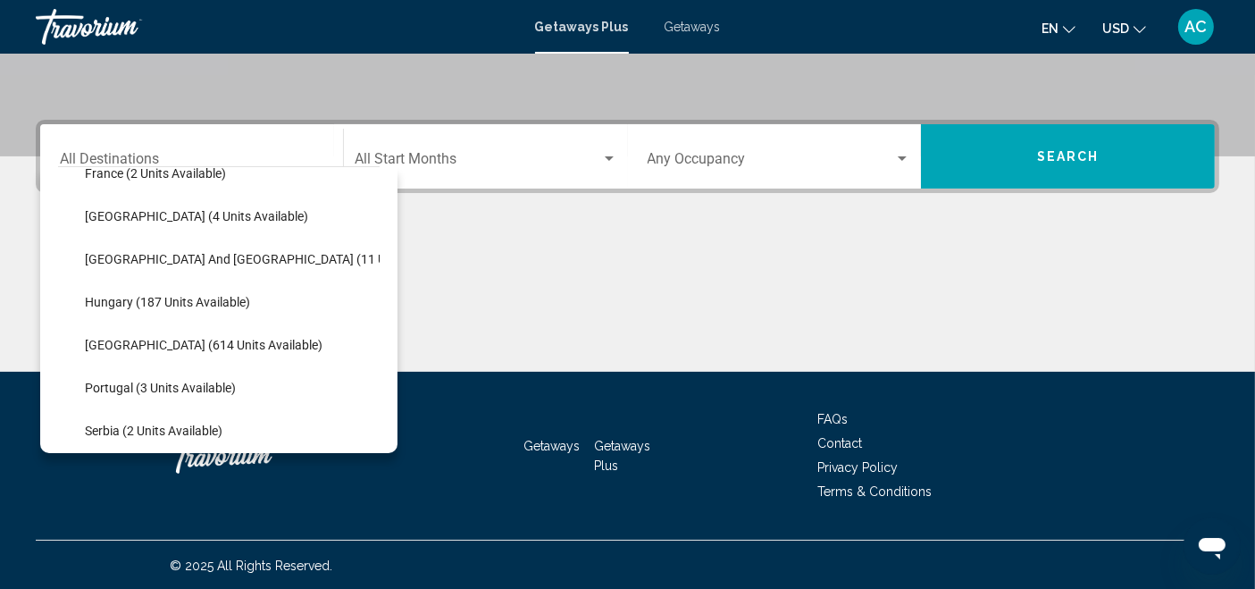
click at [202, 338] on span "[GEOGRAPHIC_DATA] (614 units available)" at bounding box center [204, 345] width 238 height 14
type input "**********"
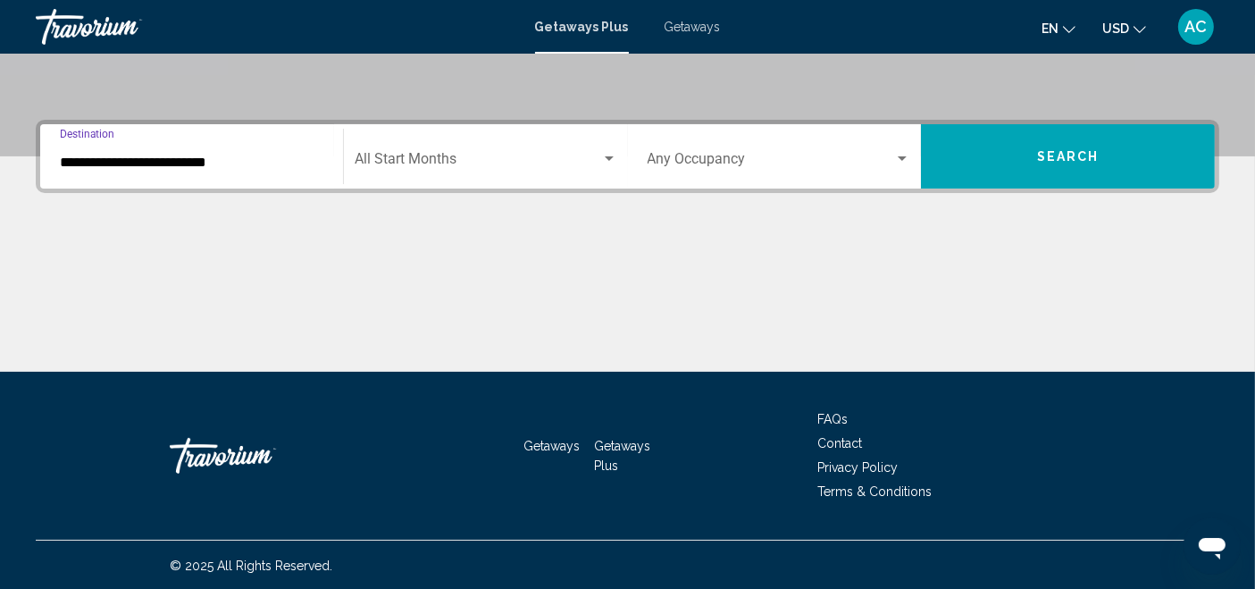
click at [405, 134] on div "Start Month All Start Months" at bounding box center [486, 157] width 263 height 56
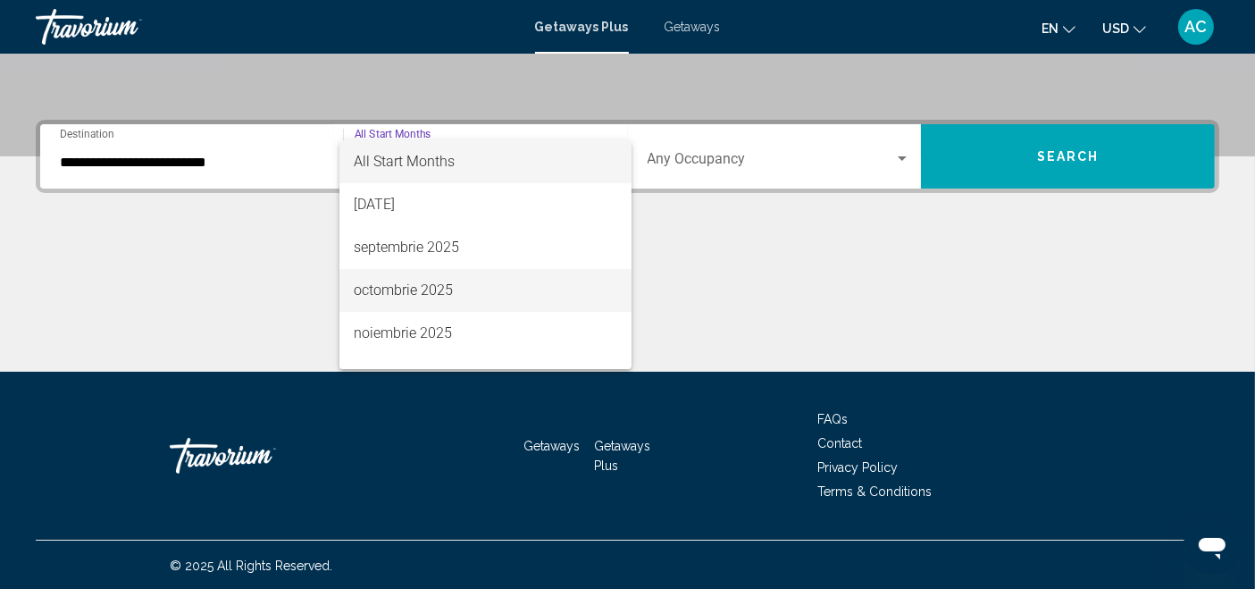
click at [439, 277] on span "octombrie 2025" at bounding box center [485, 290] width 263 height 43
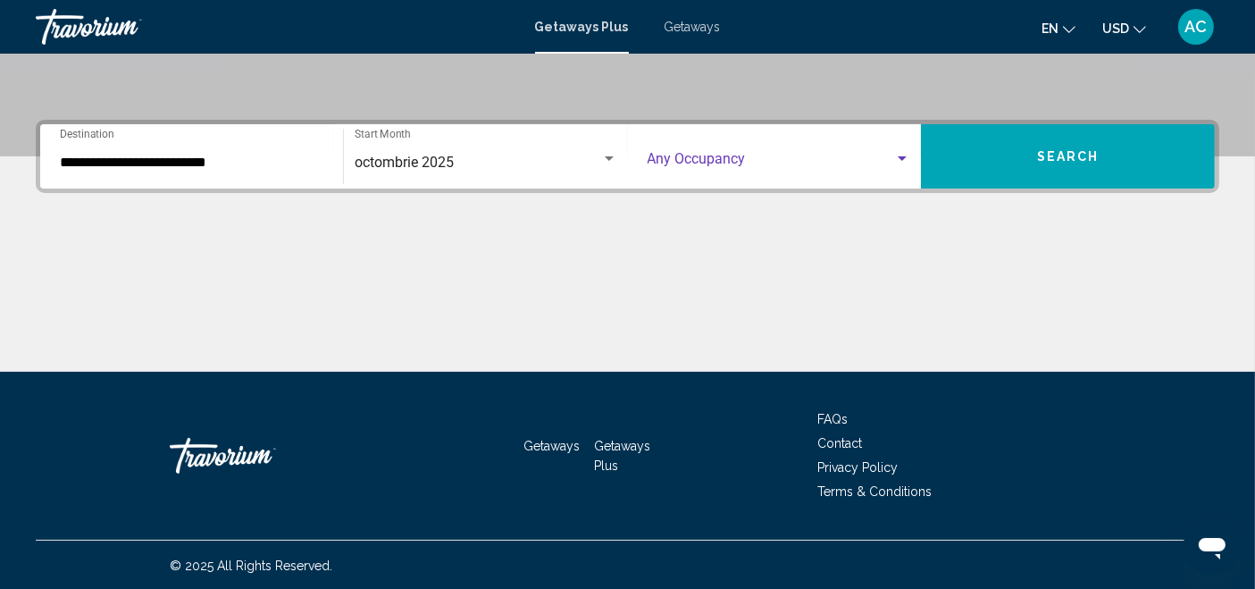
click at [700, 154] on span "Search widget" at bounding box center [770, 162] width 247 height 16
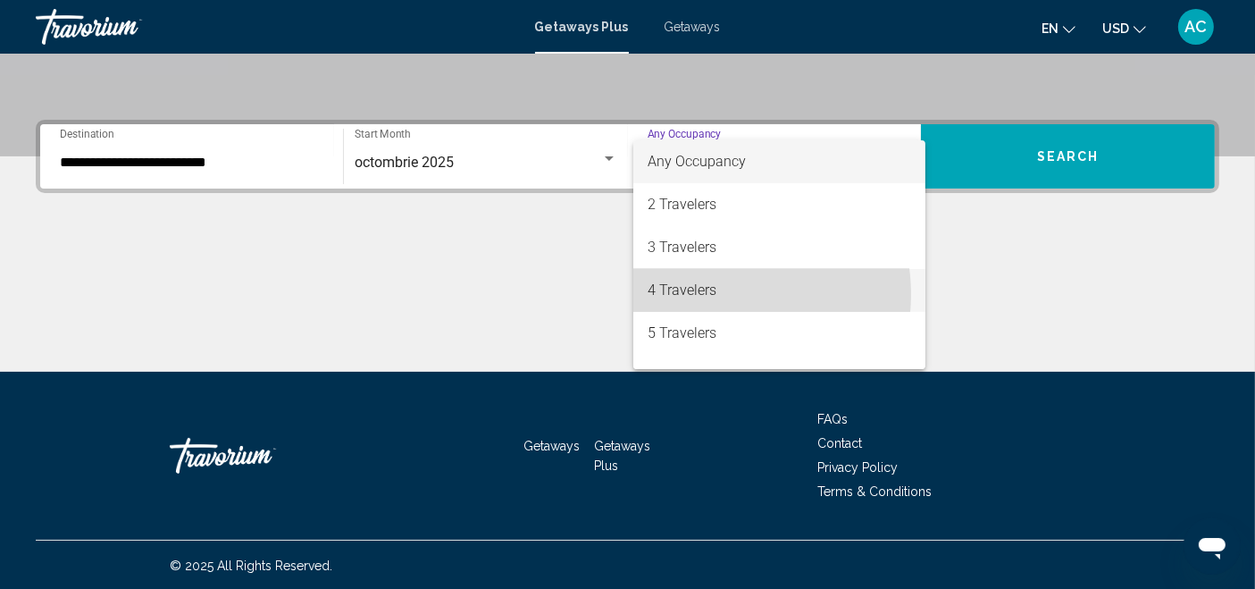
drag, startPoint x: 712, startPoint y: 294, endPoint x: 742, endPoint y: 270, distance: 38.8
click at [719, 288] on span "4 Travelers" at bounding box center [778, 290] width 263 height 43
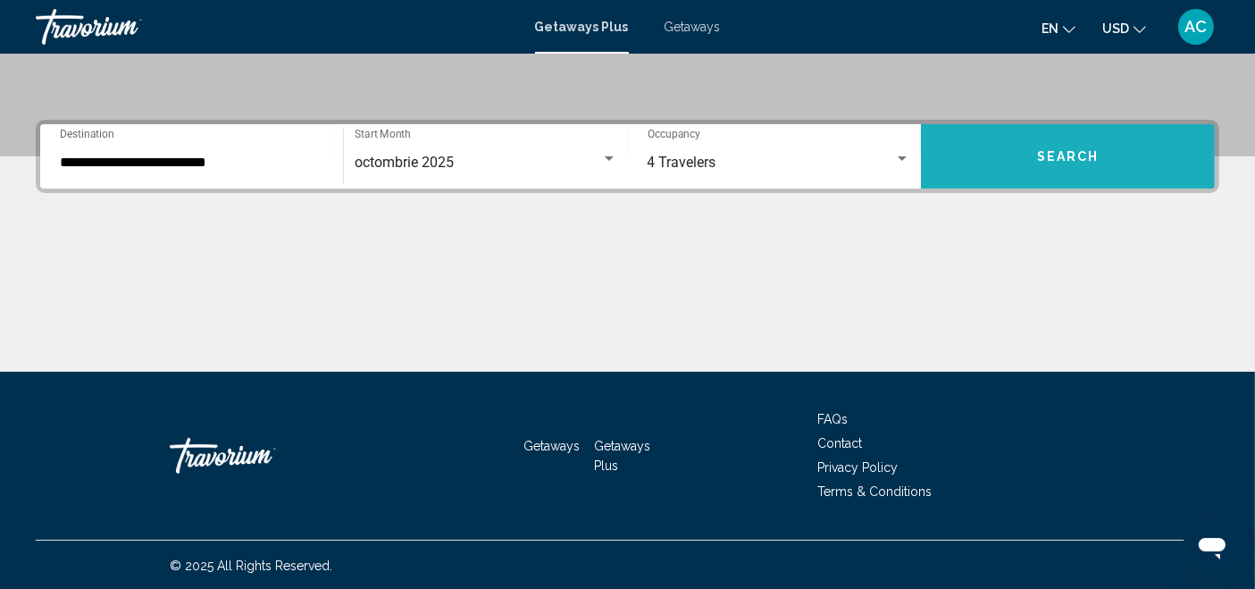
click at [1006, 145] on button "Search" at bounding box center [1068, 156] width 294 height 64
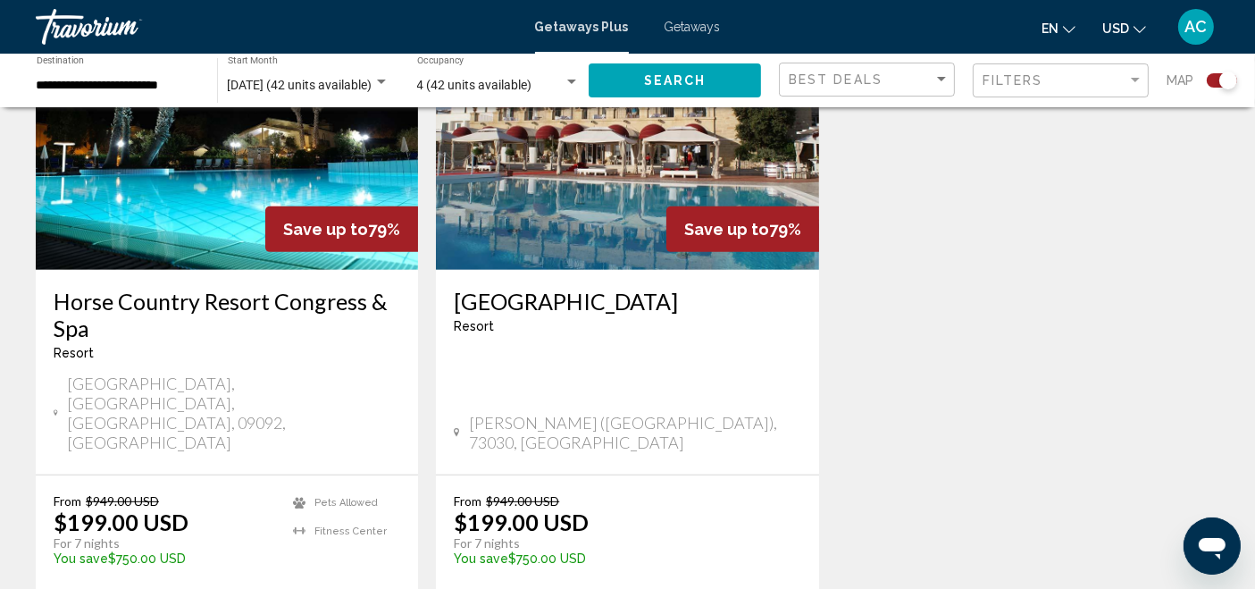
scroll to position [793, 0]
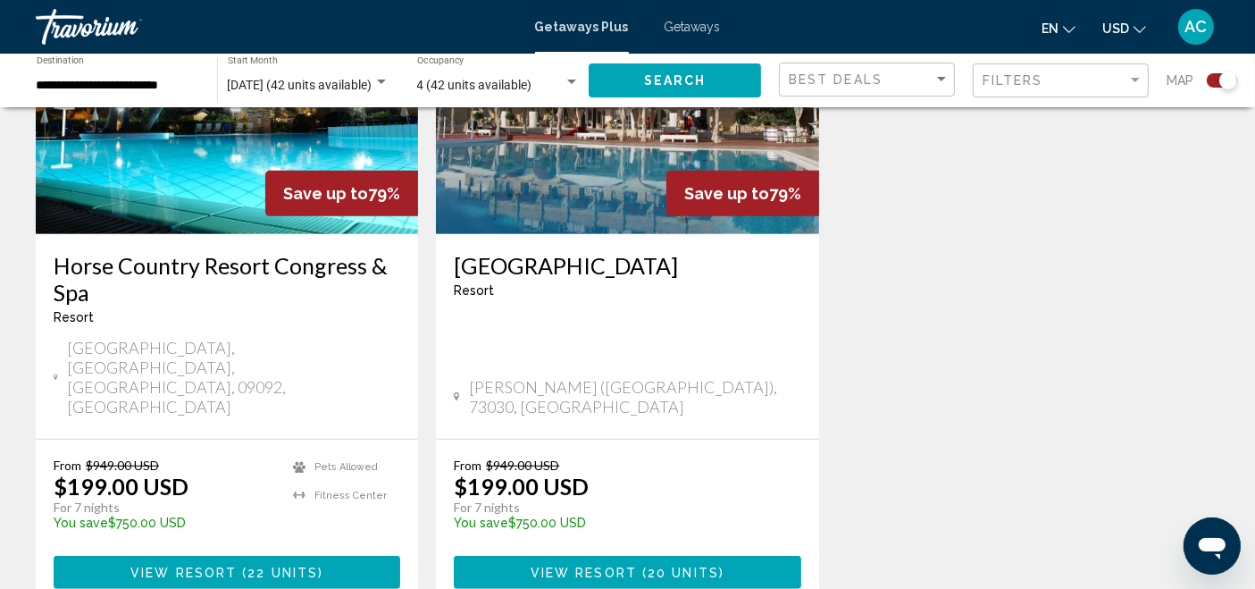
click at [710, 23] on span "Getaways" at bounding box center [692, 27] width 56 height 14
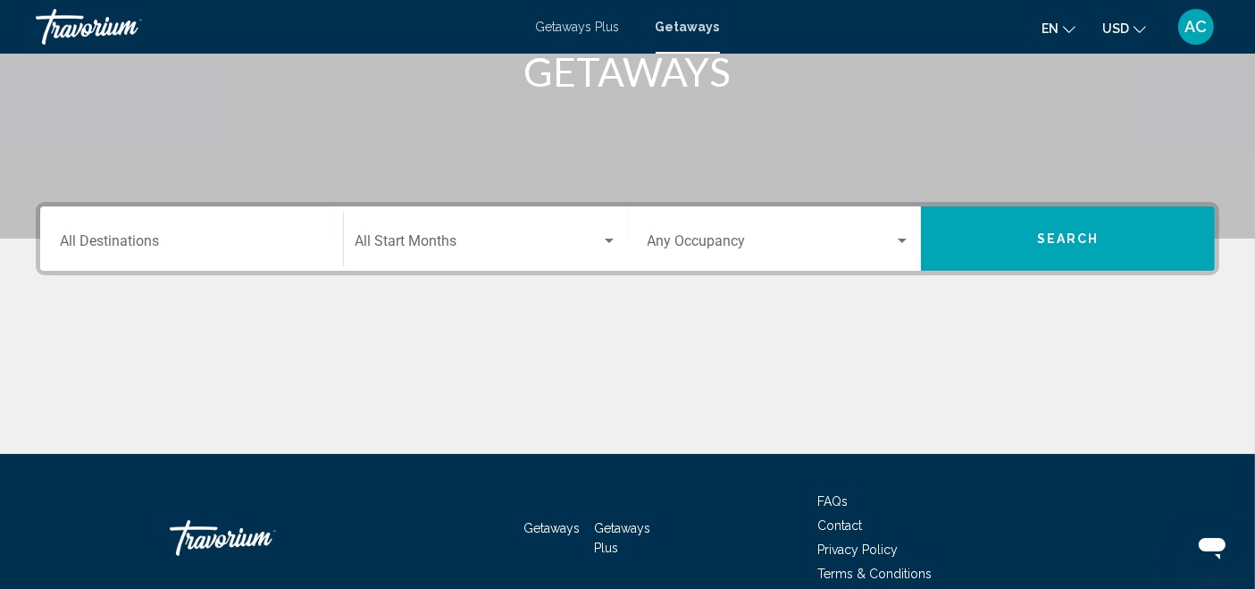
click at [467, 232] on div "Start Month All Start Months" at bounding box center [486, 239] width 263 height 56
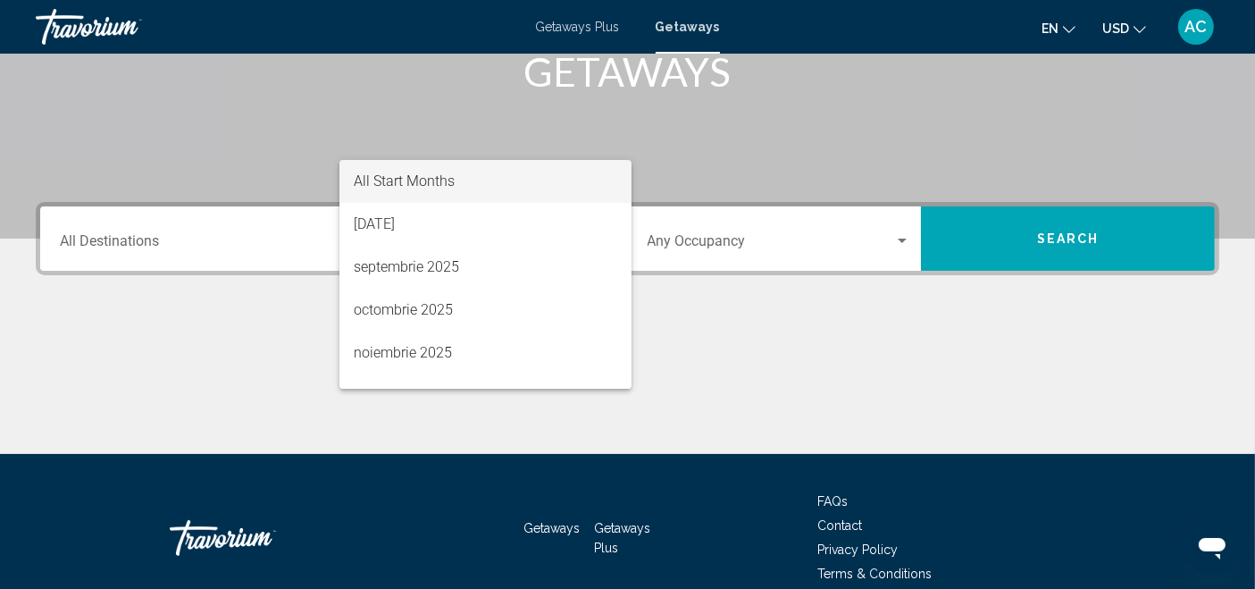
scroll to position [380, 0]
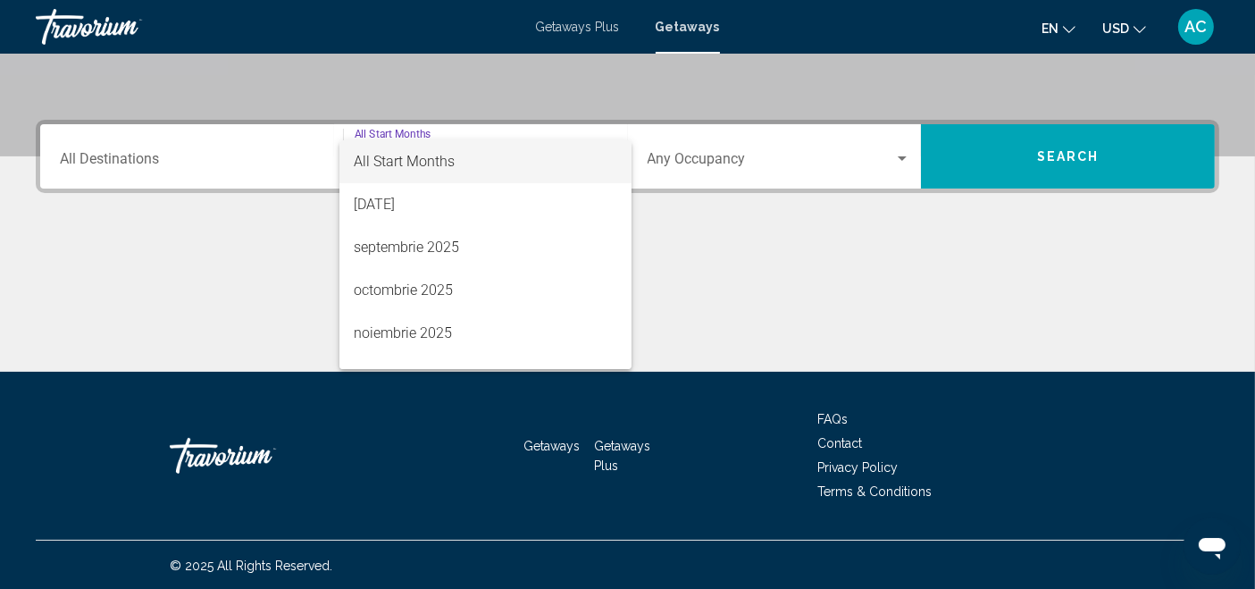
click at [224, 147] on div at bounding box center [627, 294] width 1255 height 589
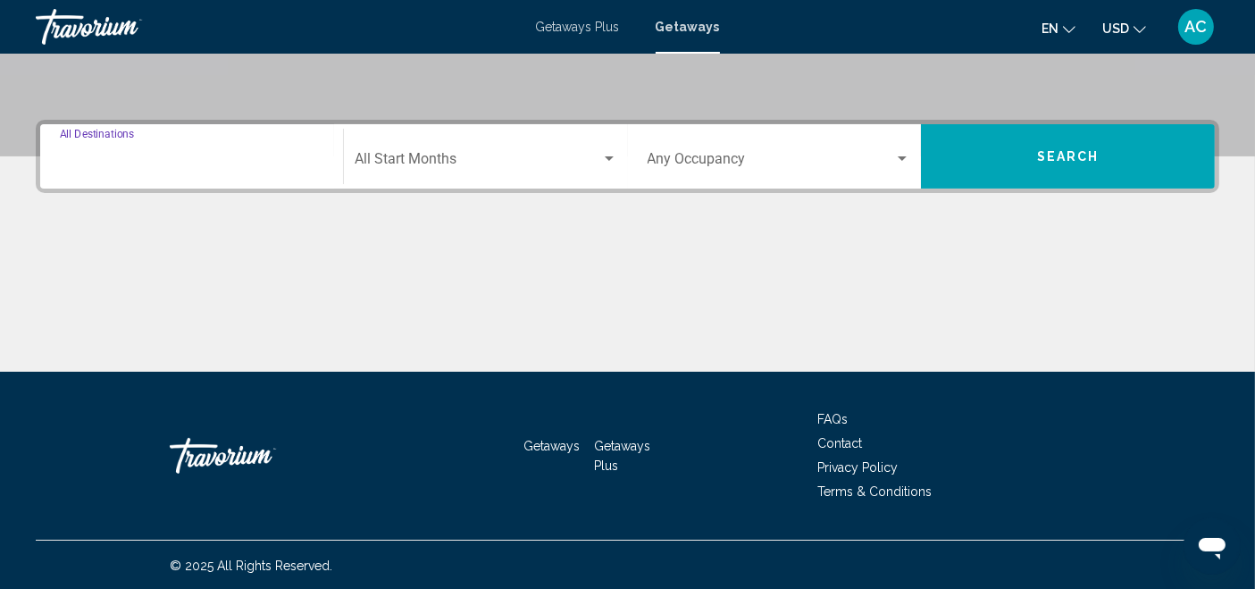
click at [219, 162] on input "Destination All Destinations" at bounding box center [191, 162] width 263 height 16
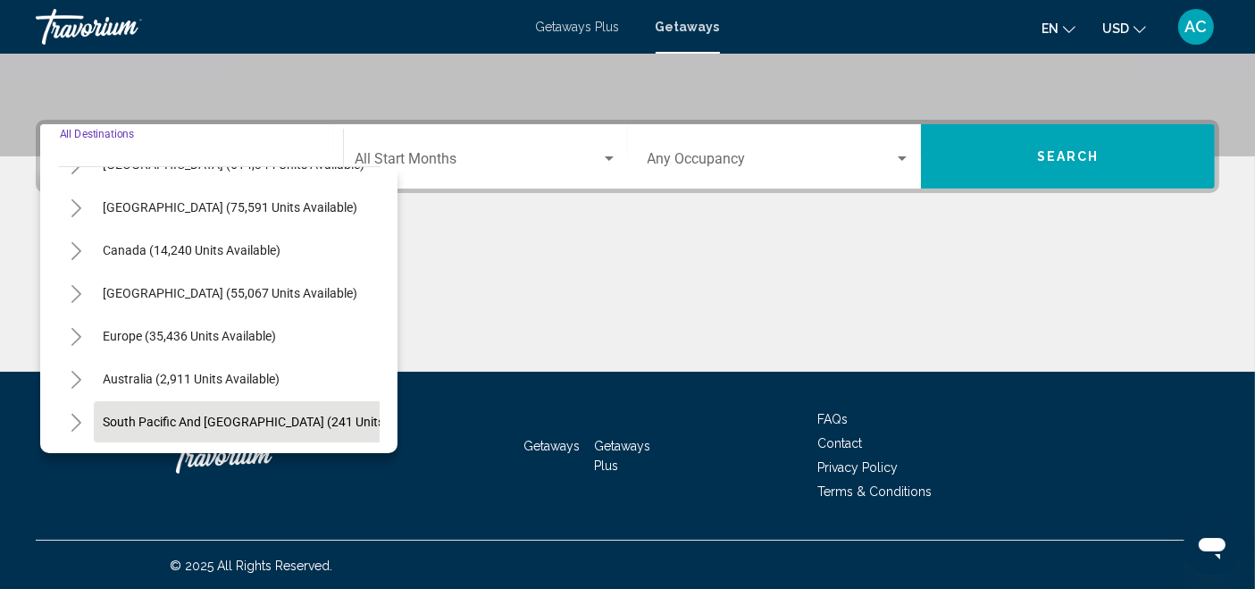
scroll to position [198, 0]
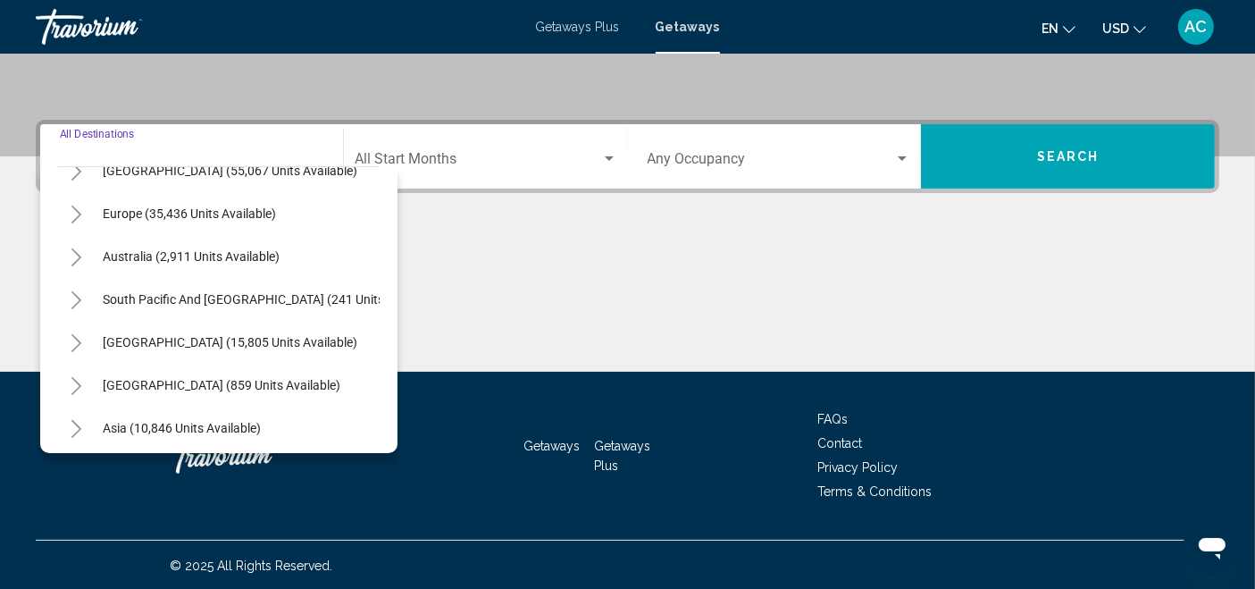
click at [74, 209] on icon "Toggle Europe (35,436 units available)" at bounding box center [76, 214] width 13 height 18
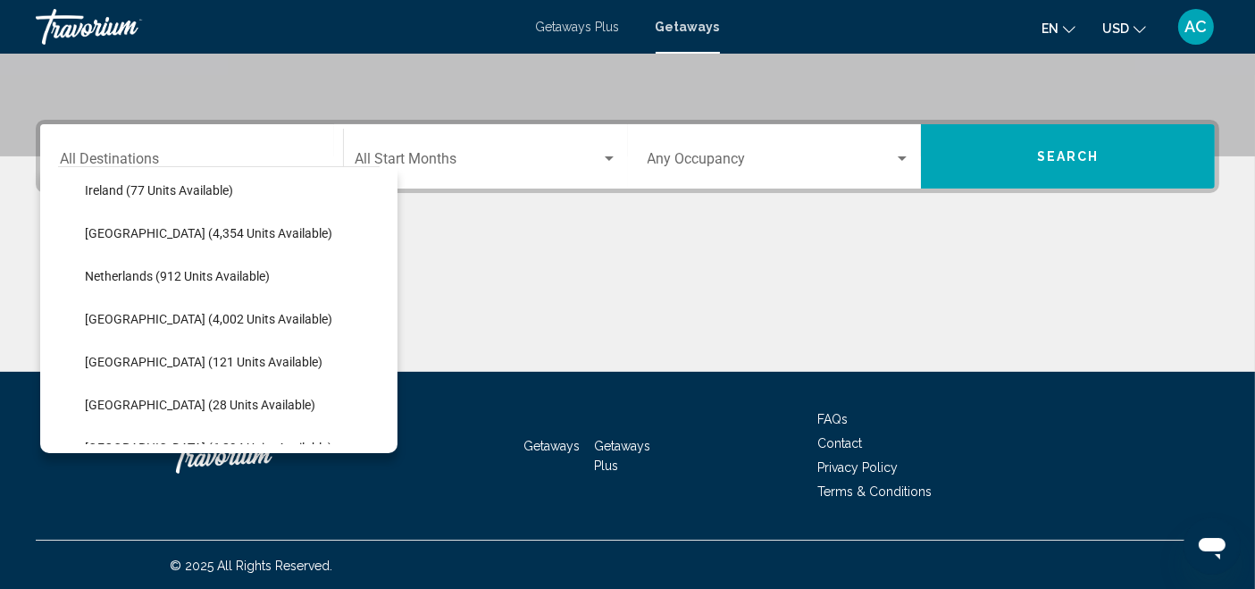
scroll to position [694, 0]
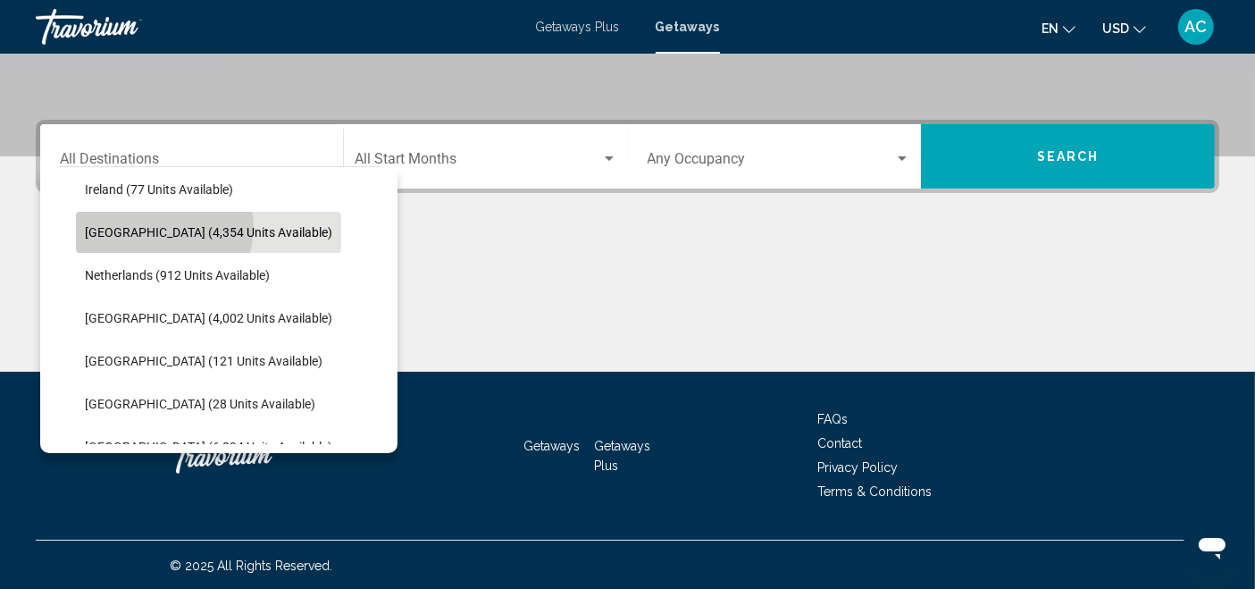
click at [163, 225] on span "[GEOGRAPHIC_DATA] (4,354 units available)" at bounding box center [208, 232] width 247 height 14
type input "**********"
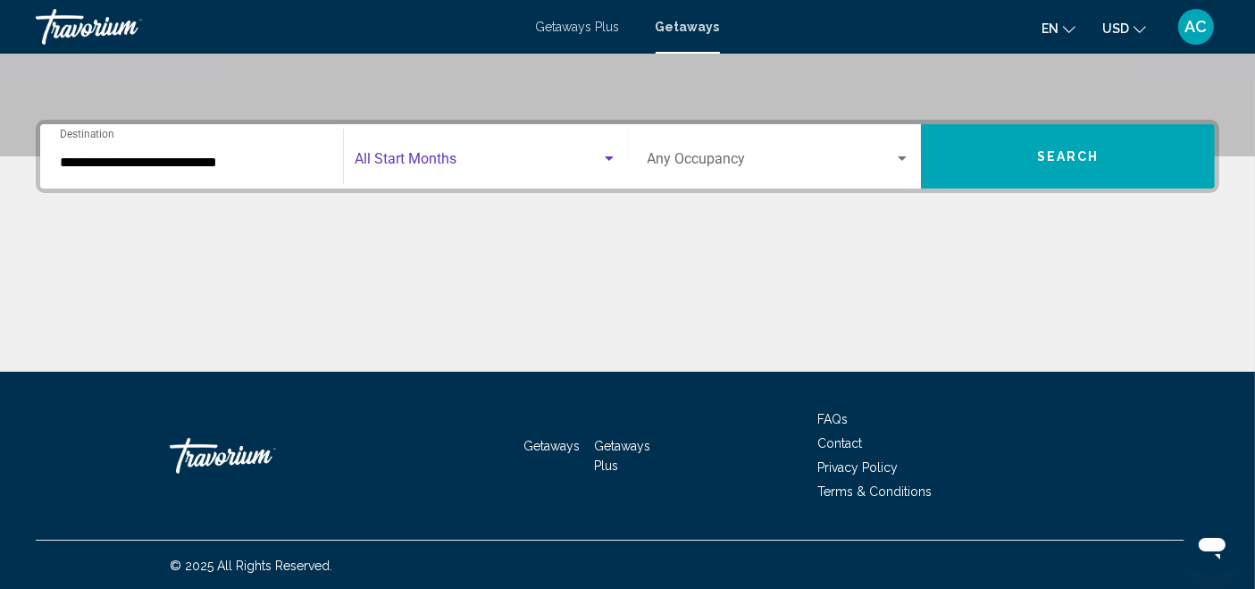
click at [443, 162] on span "Search widget" at bounding box center [478, 162] width 246 height 16
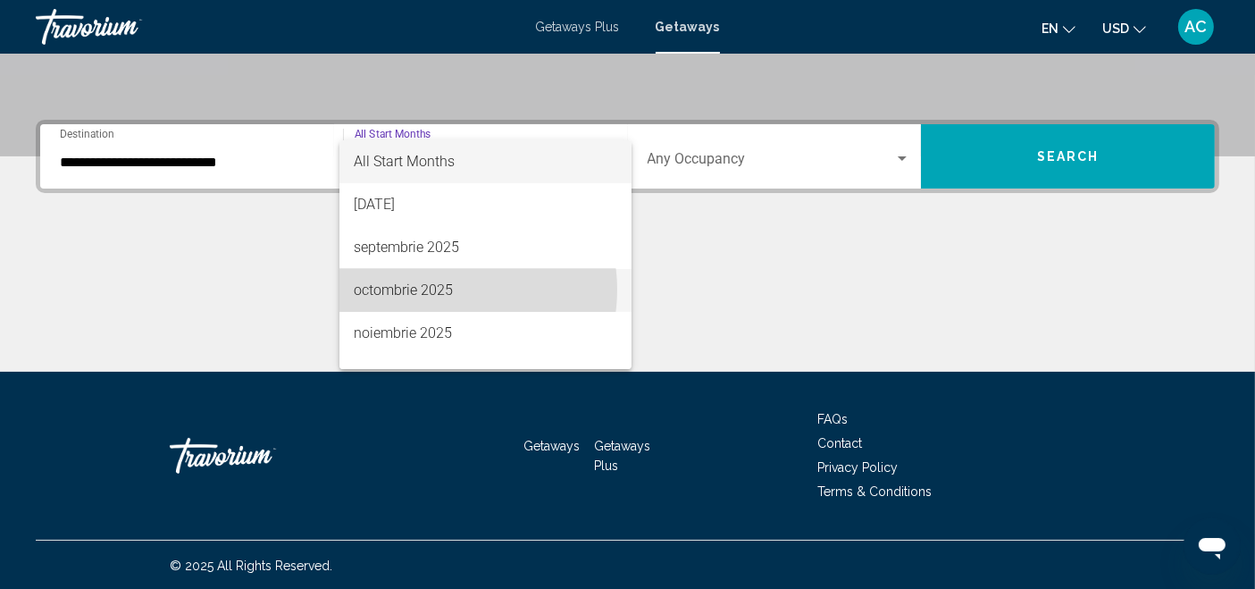
click at [438, 289] on span "octombrie 2025" at bounding box center [485, 290] width 263 height 43
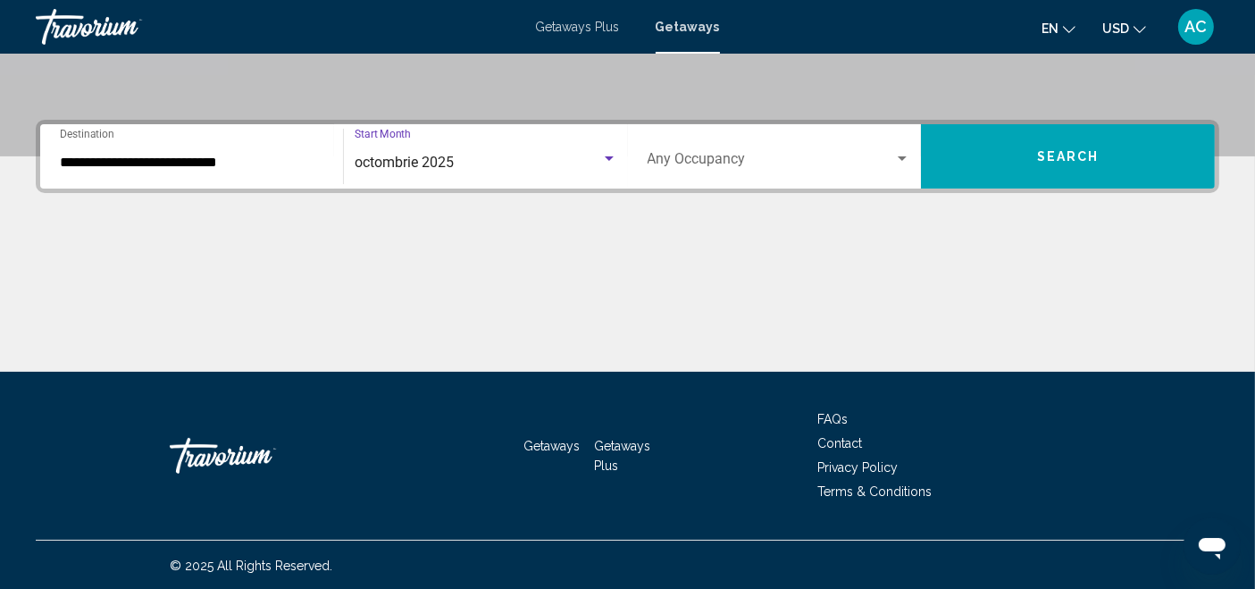
click at [687, 157] on span "Search widget" at bounding box center [770, 162] width 247 height 16
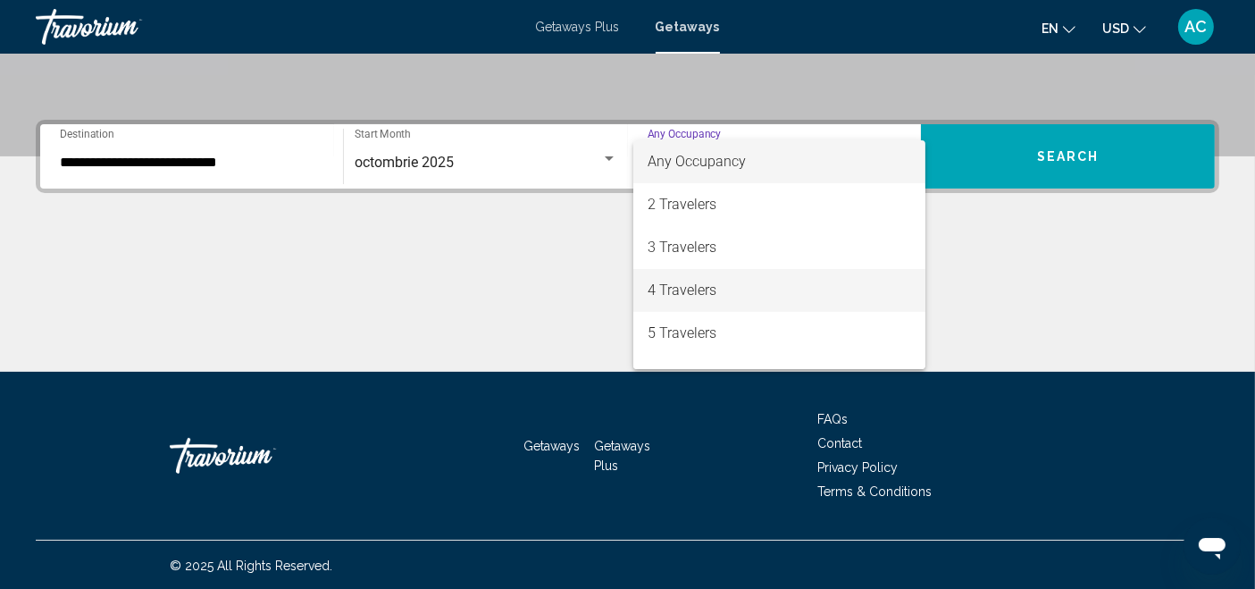
click at [715, 288] on span "4 Travelers" at bounding box center [778, 290] width 263 height 43
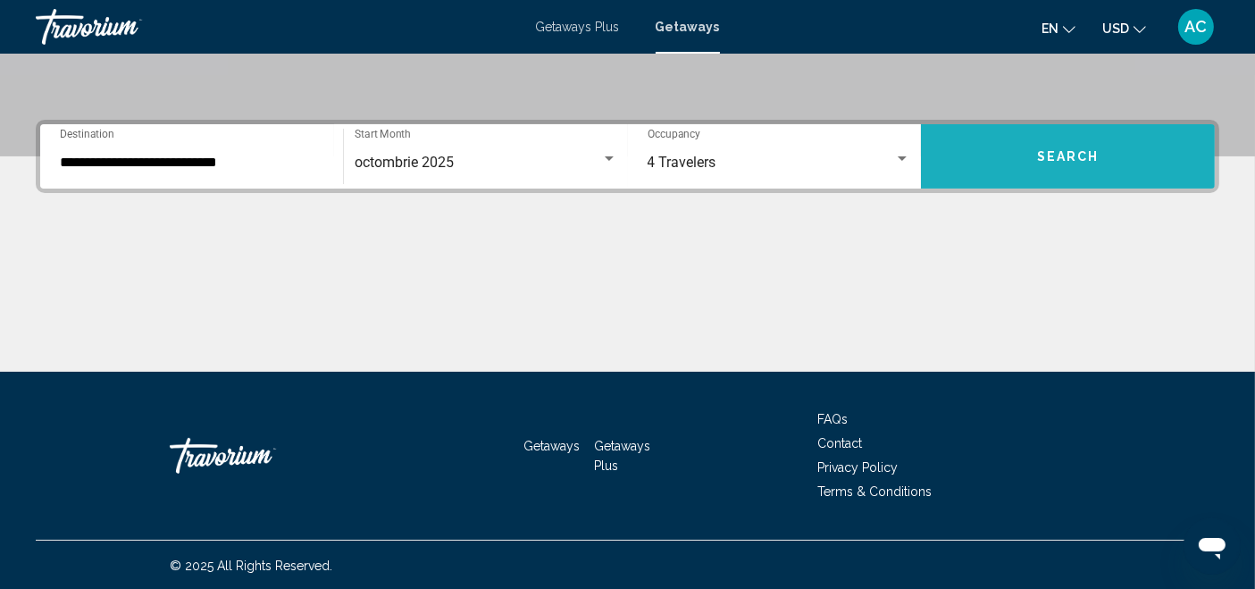
click at [1020, 150] on button "Search" at bounding box center [1068, 156] width 294 height 64
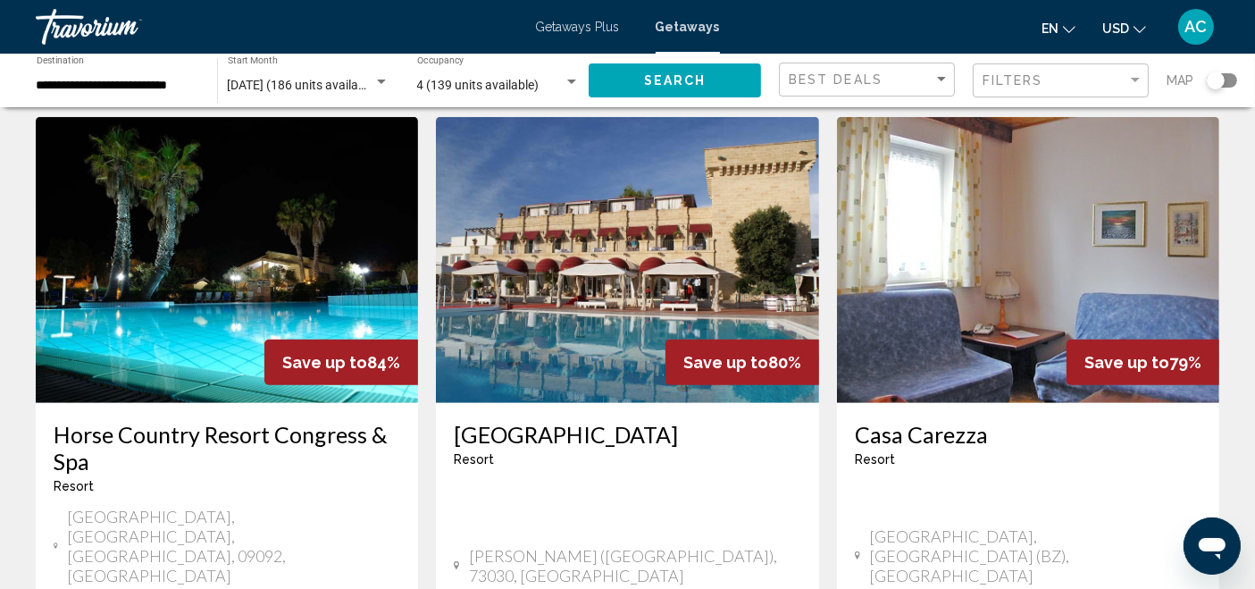
scroll to position [1389, 0]
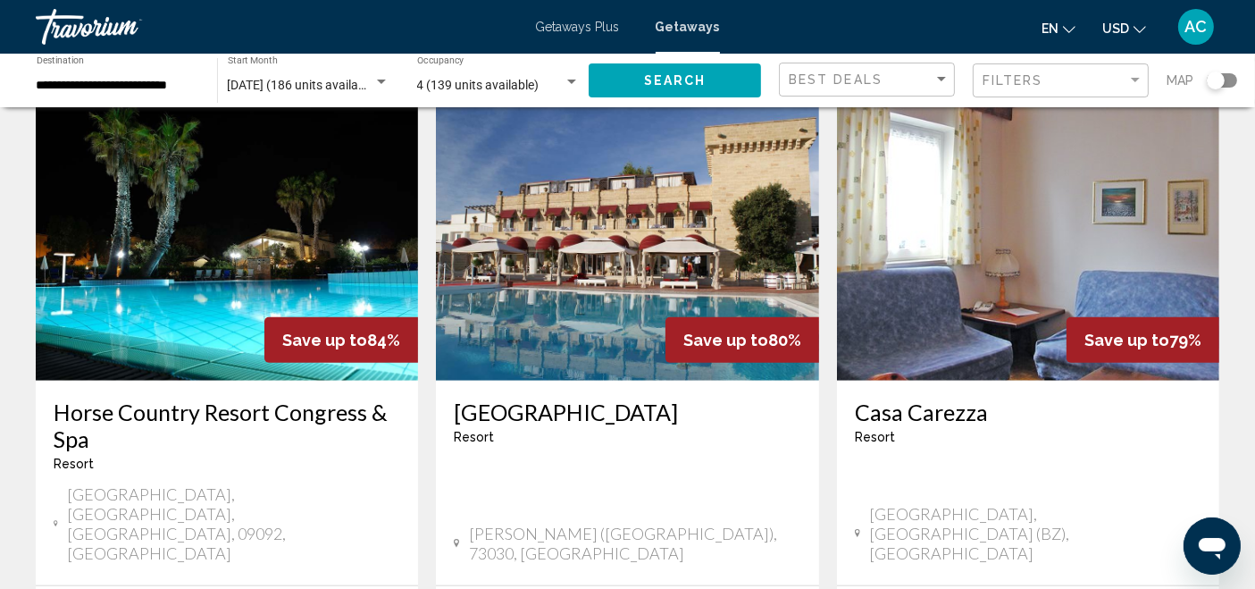
click at [566, 188] on img "Main content" at bounding box center [627, 238] width 382 height 286
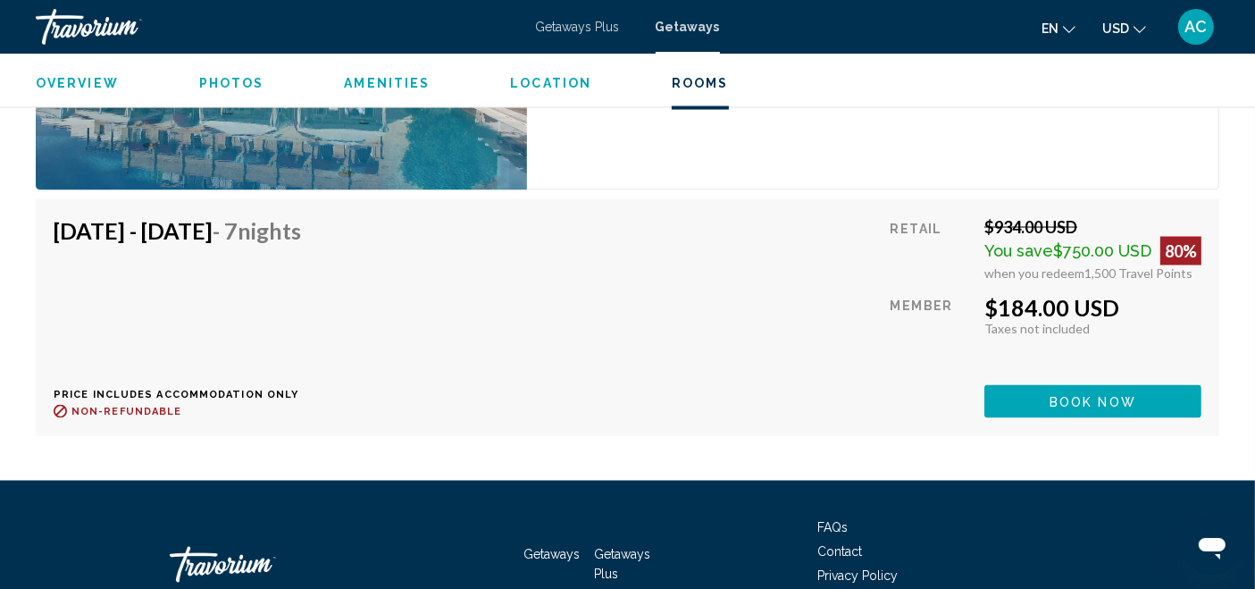
scroll to position [2904, 0]
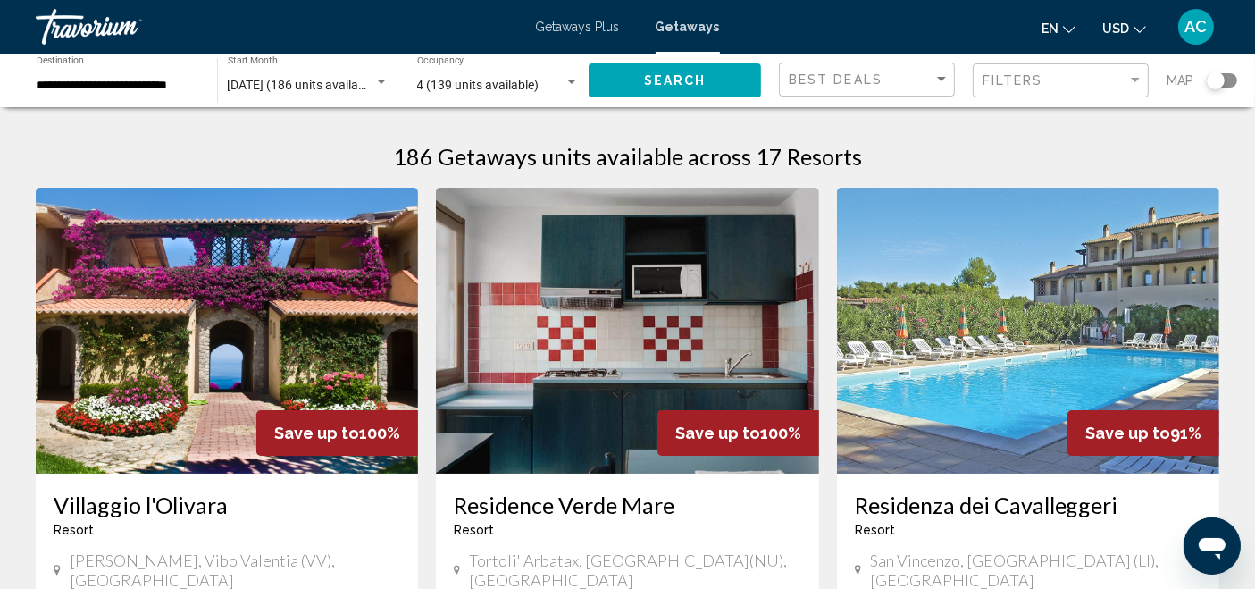
click at [191, 302] on img "Main content" at bounding box center [227, 331] width 382 height 286
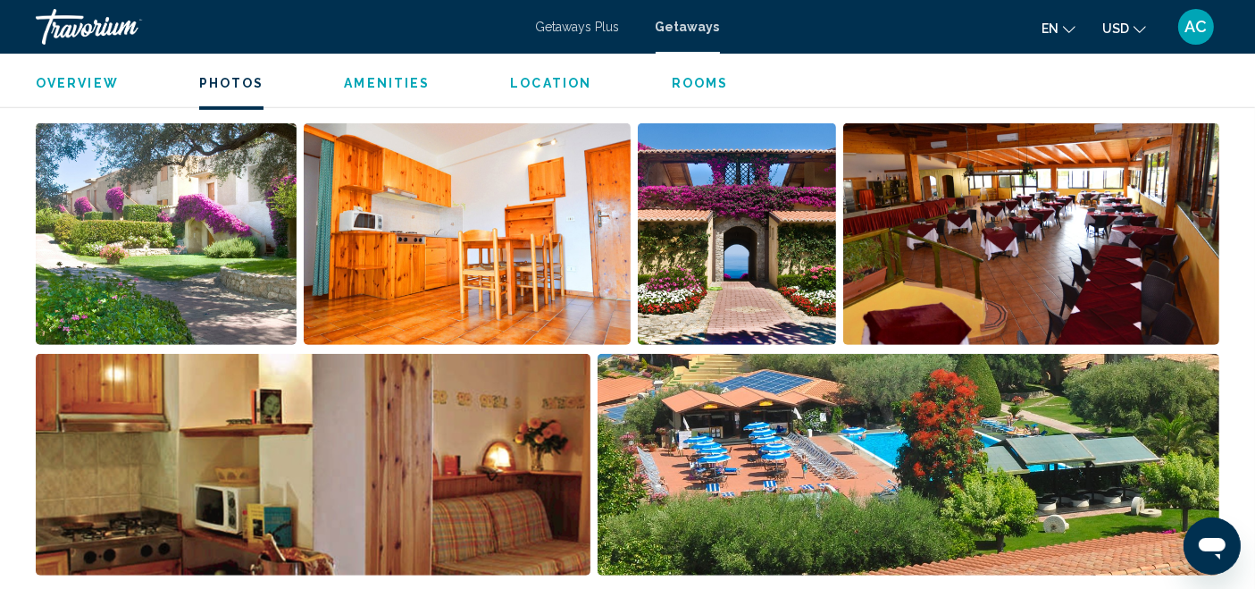
scroll to position [920, 0]
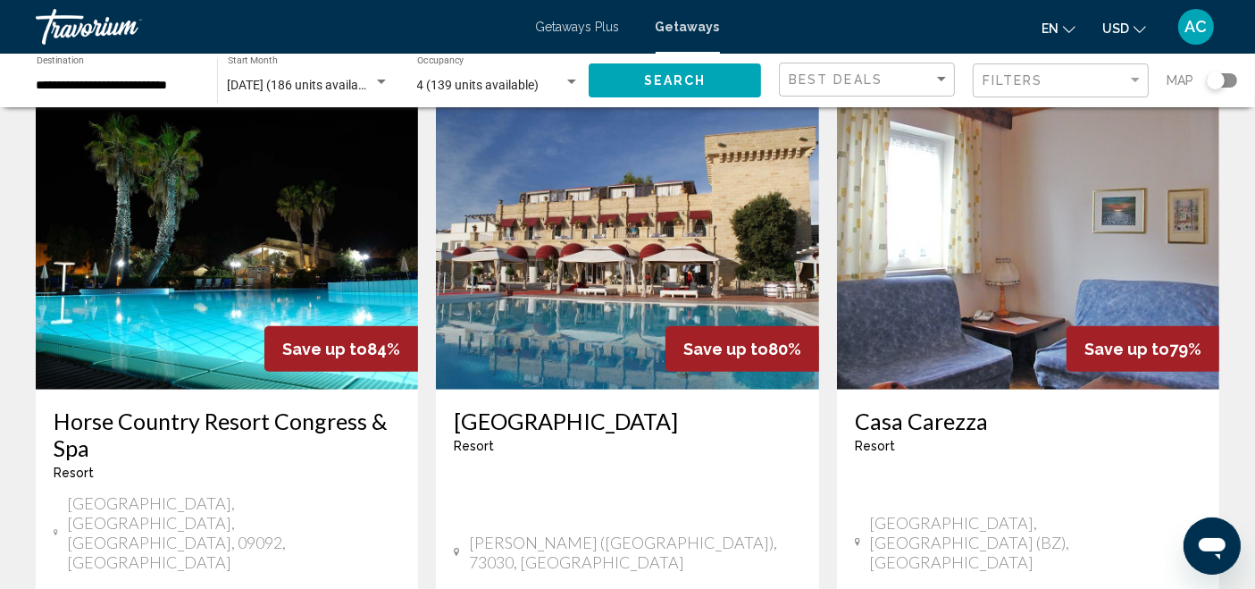
scroll to position [1389, 0]
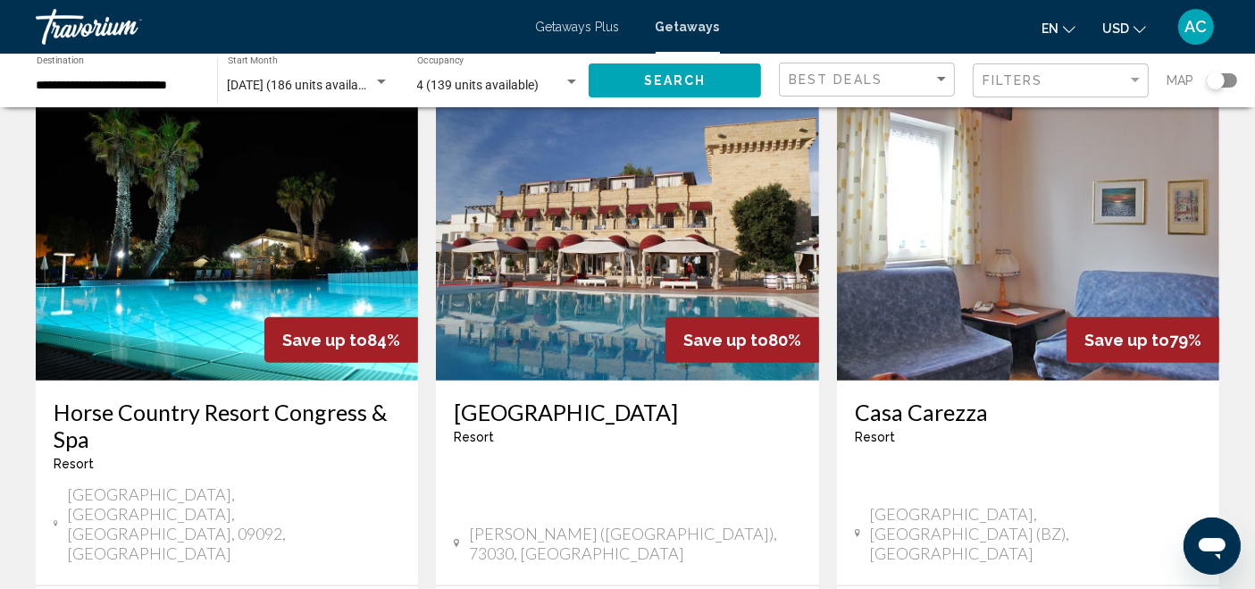
click at [127, 214] on img "Main content" at bounding box center [227, 238] width 382 height 286
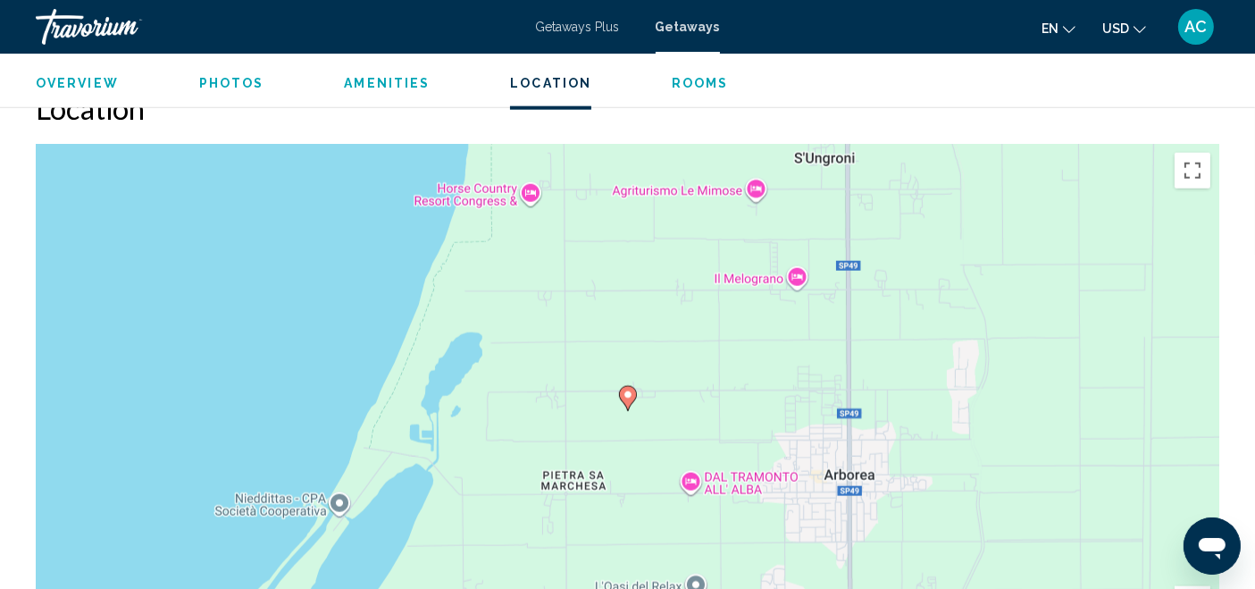
scroll to position [2383, 0]
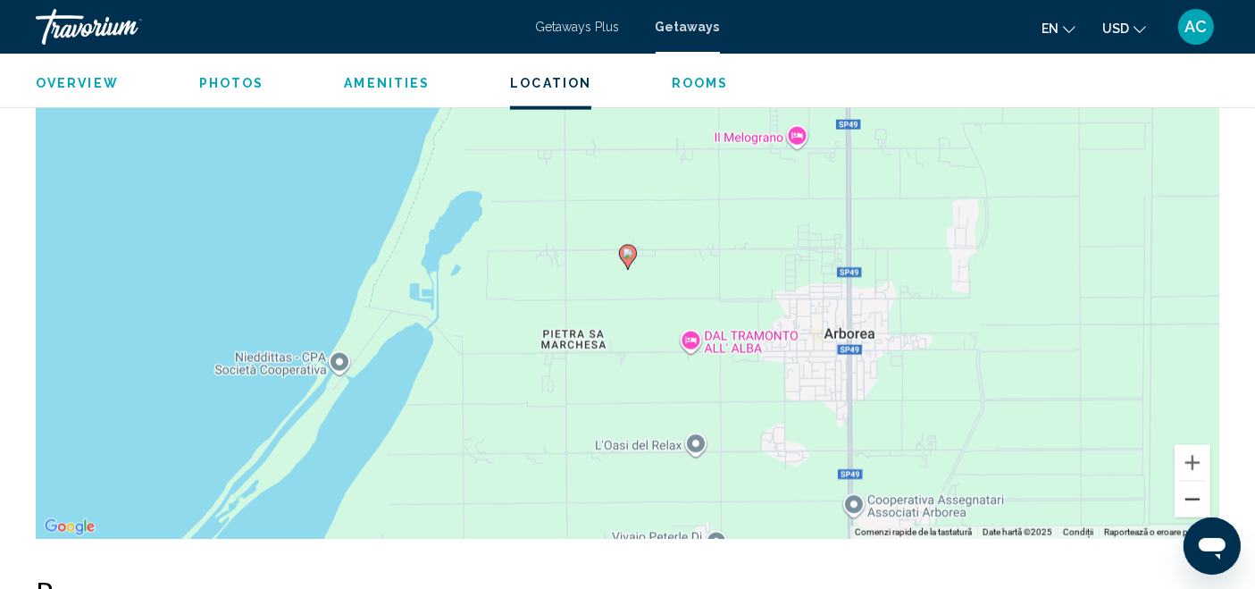
click at [1191, 481] on button "Micșorează" at bounding box center [1192, 499] width 36 height 36
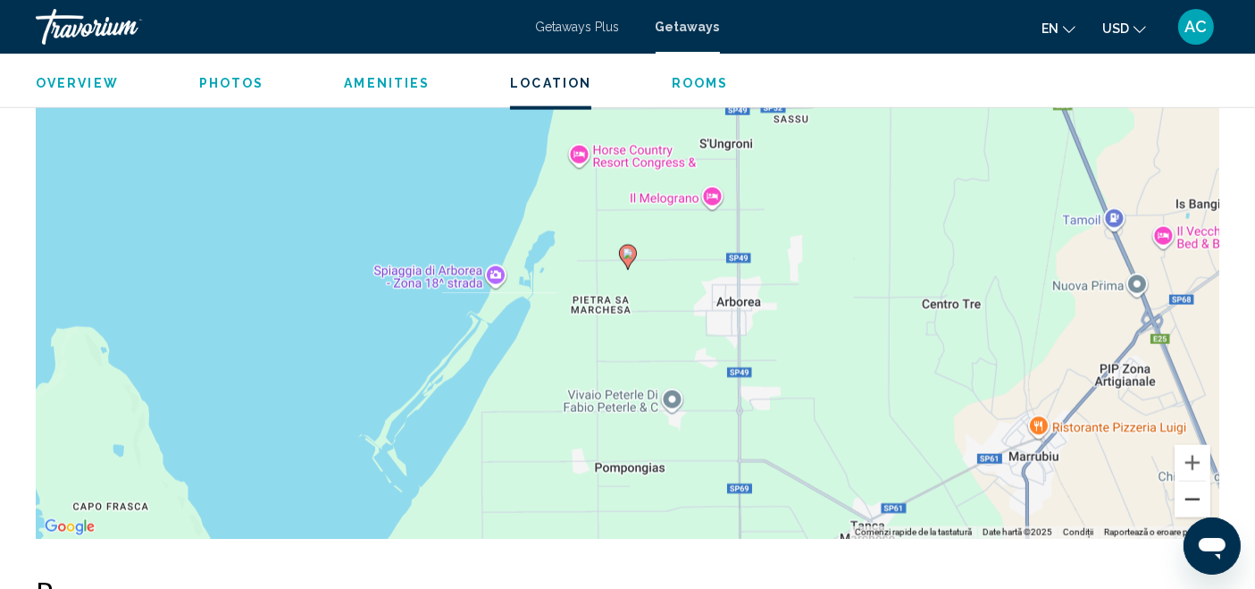
click at [1191, 481] on button "Micșorează" at bounding box center [1192, 499] width 36 height 36
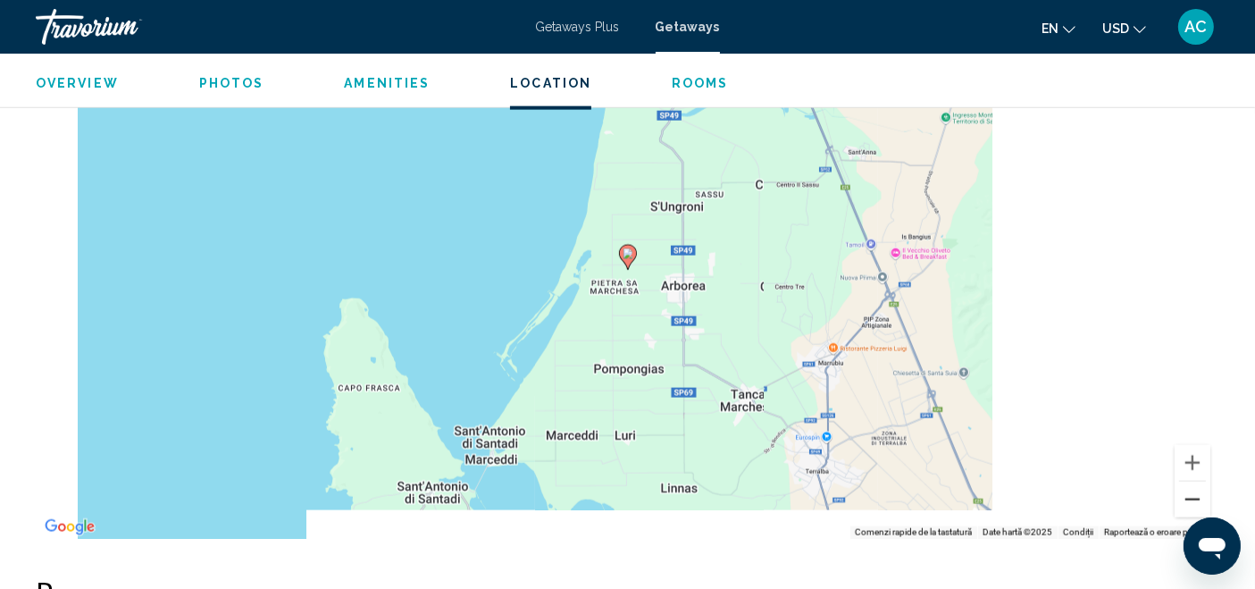
click at [1191, 481] on button "Micșorează" at bounding box center [1192, 499] width 36 height 36
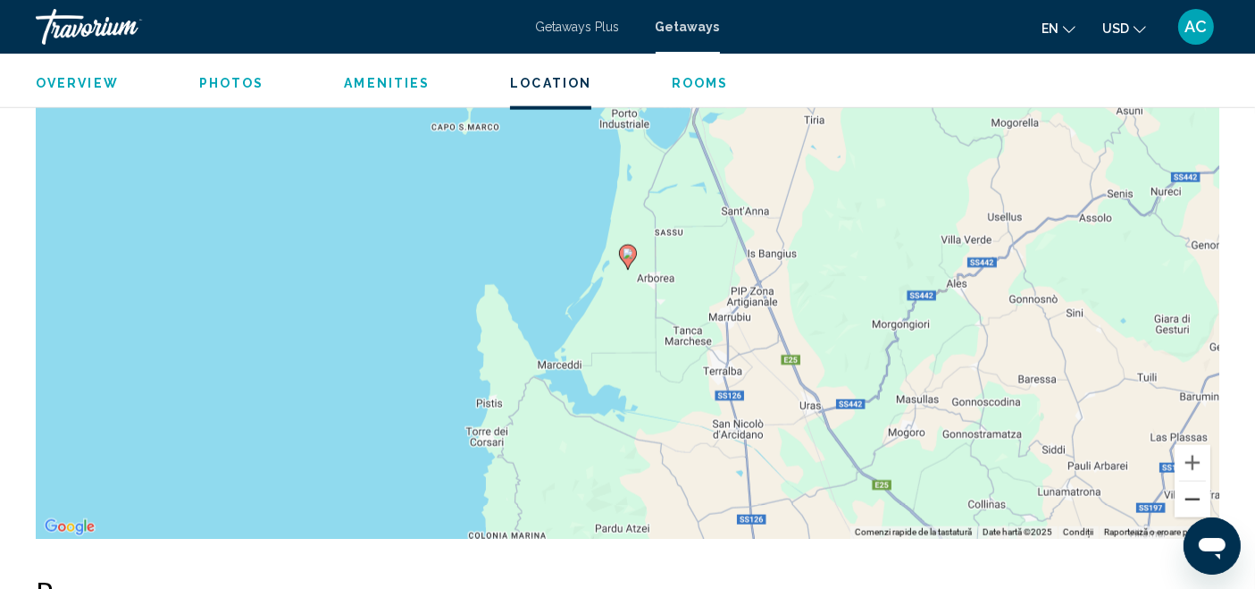
click at [1191, 481] on button "Micșorează" at bounding box center [1192, 499] width 36 height 36
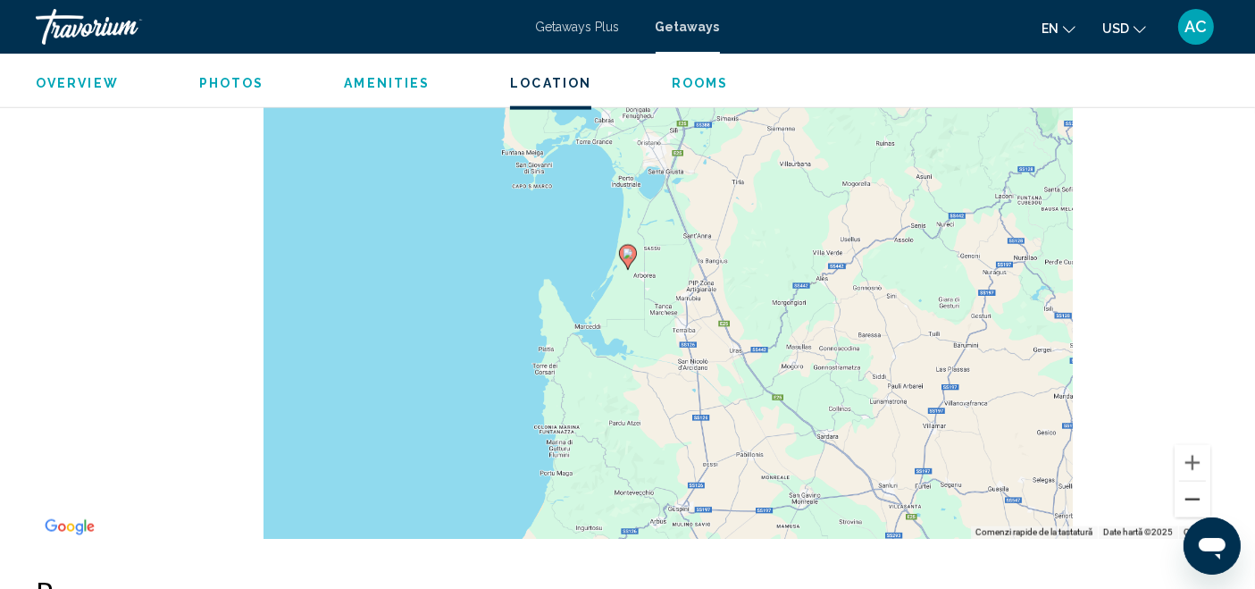
click at [1191, 481] on button "Micșorează" at bounding box center [1192, 499] width 36 height 36
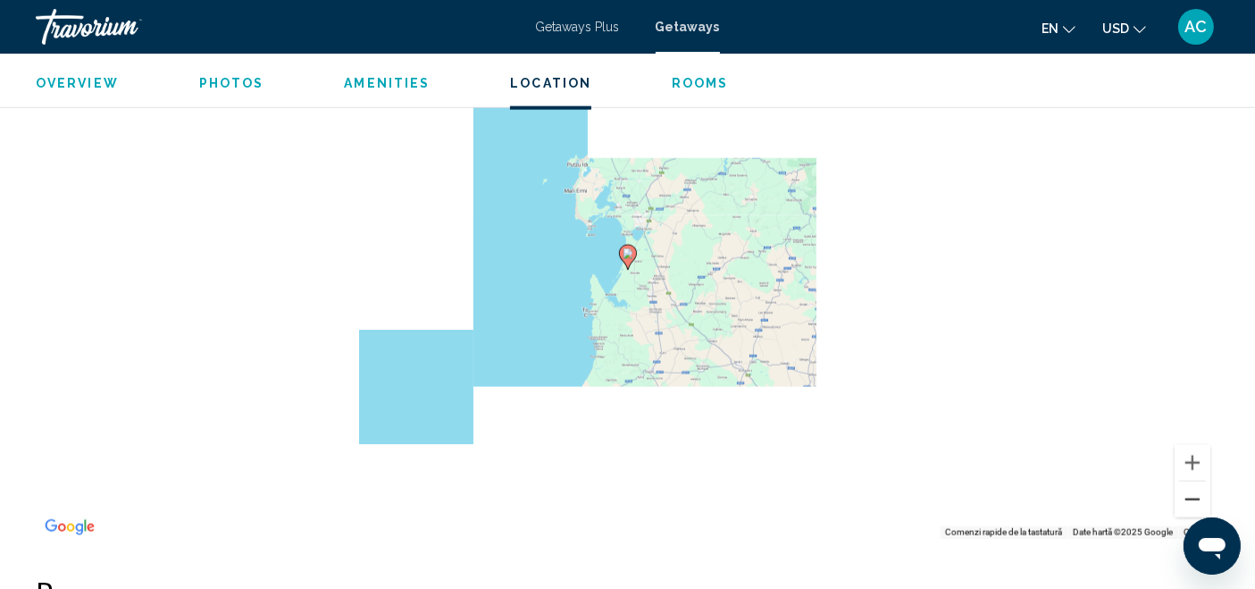
click at [1191, 481] on button "Micșorează" at bounding box center [1192, 499] width 36 height 36
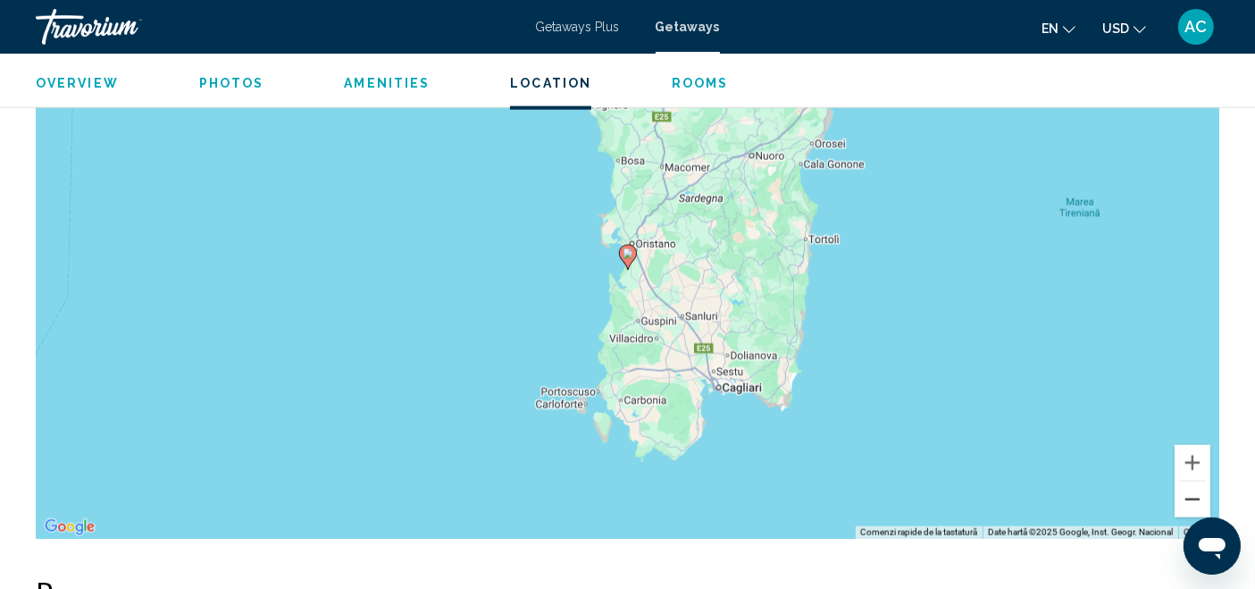
click at [1191, 481] on button "Micșorează" at bounding box center [1192, 499] width 36 height 36
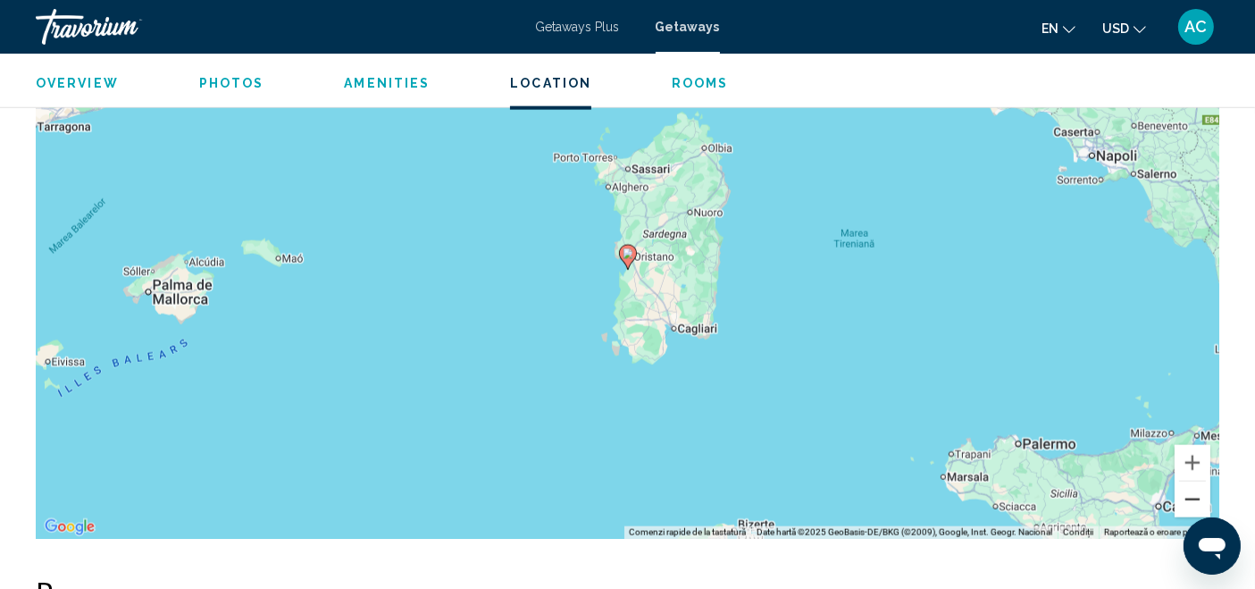
click at [1191, 481] on button "Micșorează" at bounding box center [1192, 499] width 36 height 36
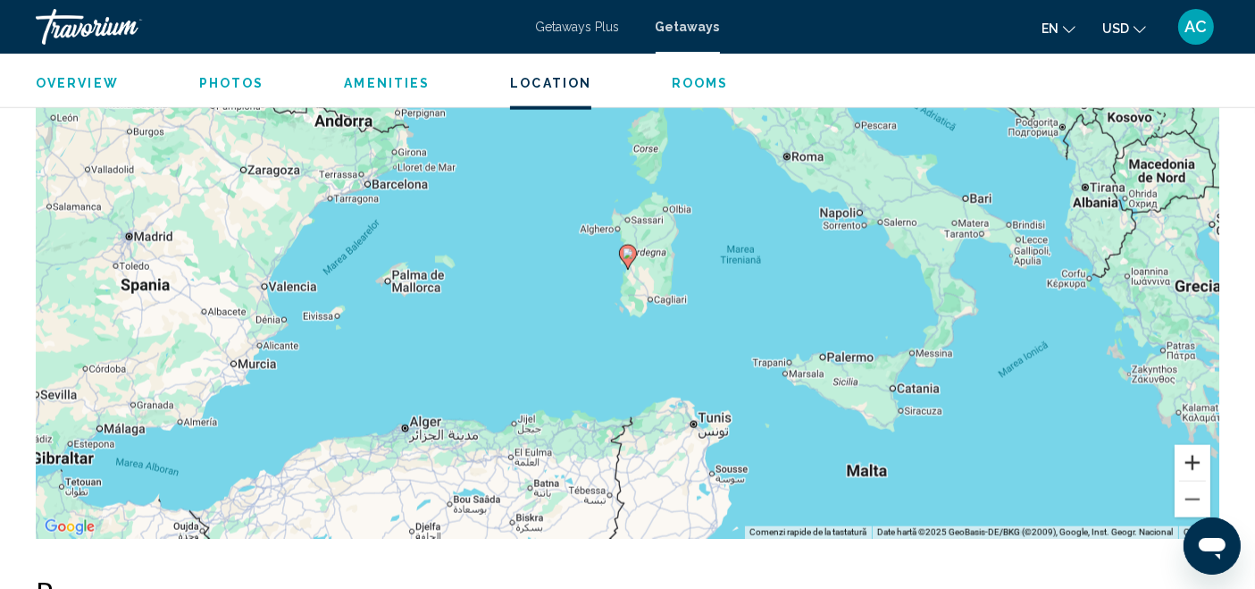
click at [1199, 445] on button "Mărește" at bounding box center [1192, 463] width 36 height 36
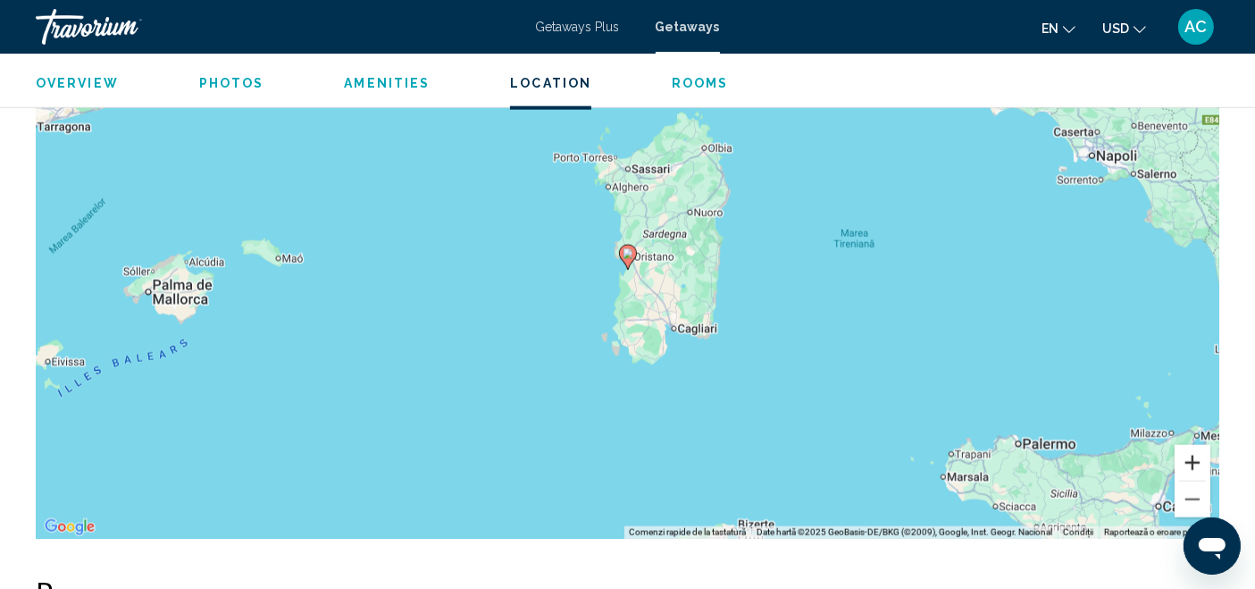
click at [1199, 445] on button "Mărește" at bounding box center [1192, 463] width 36 height 36
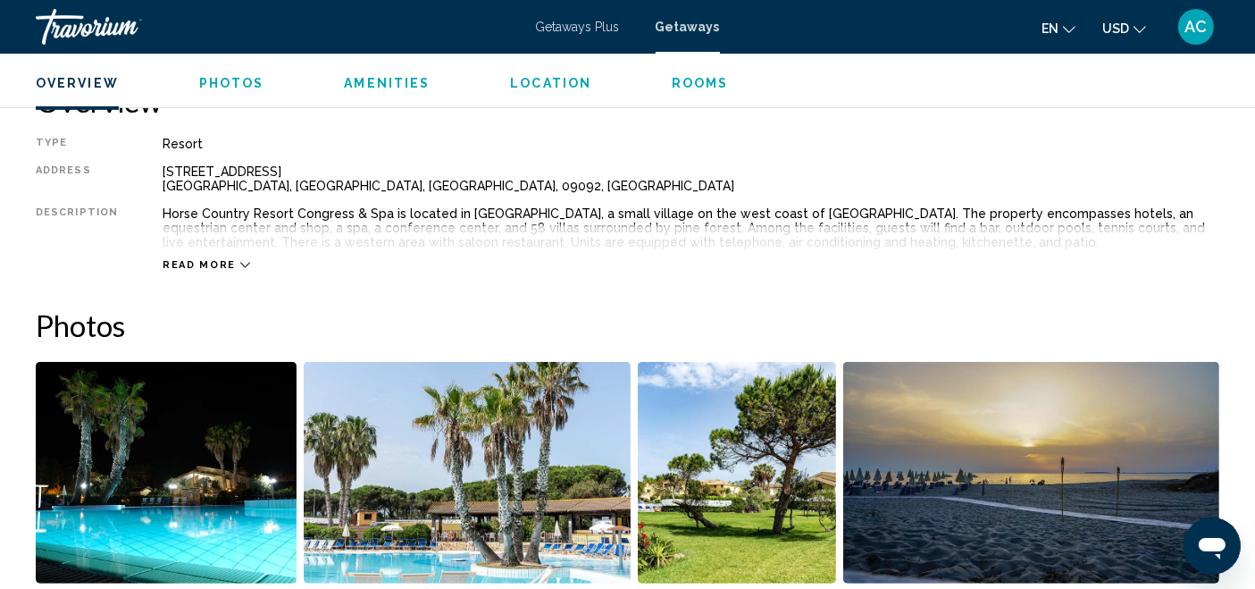
scroll to position [597, 0]
click at [211, 262] on span "Read more" at bounding box center [199, 265] width 73 height 12
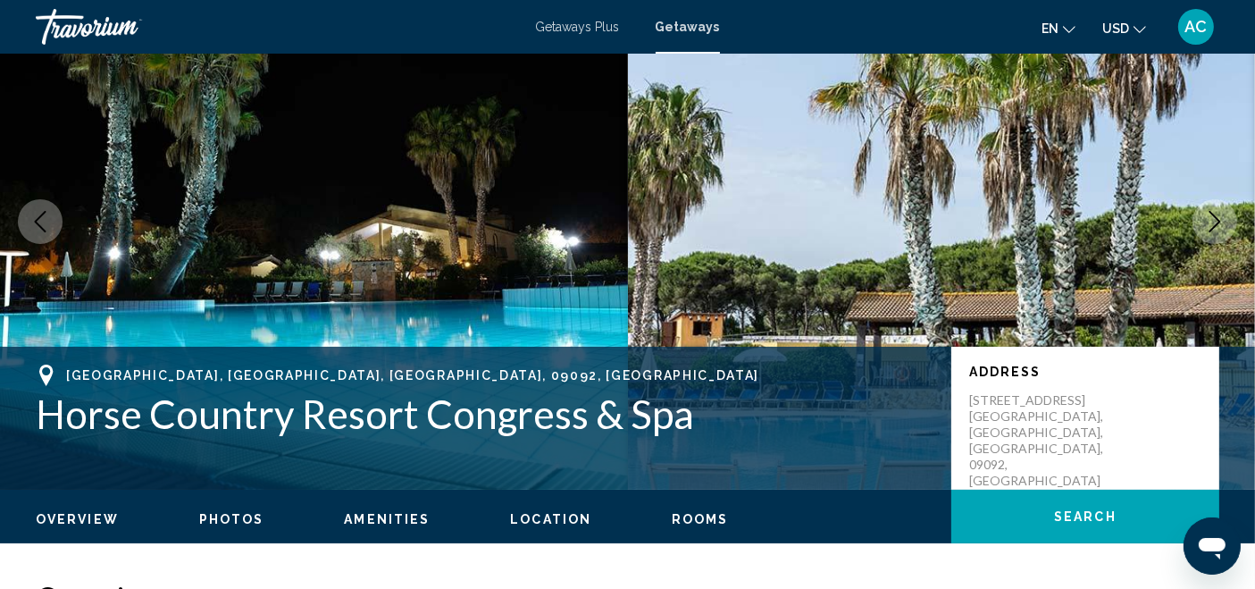
scroll to position [0, 0]
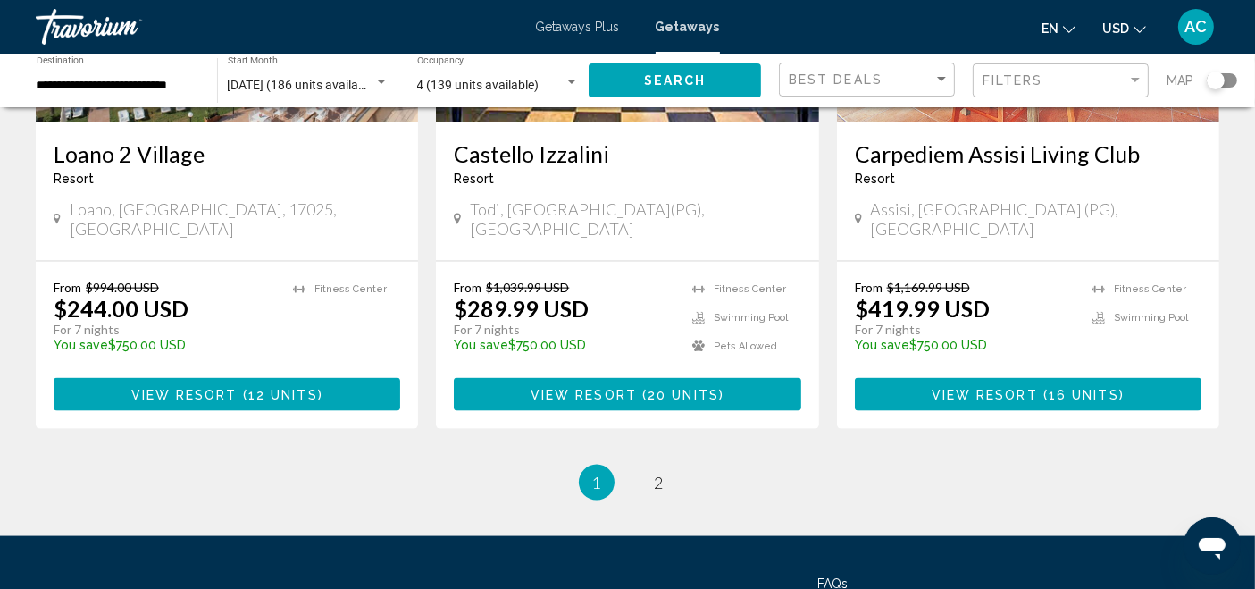
scroll to position [2347, 0]
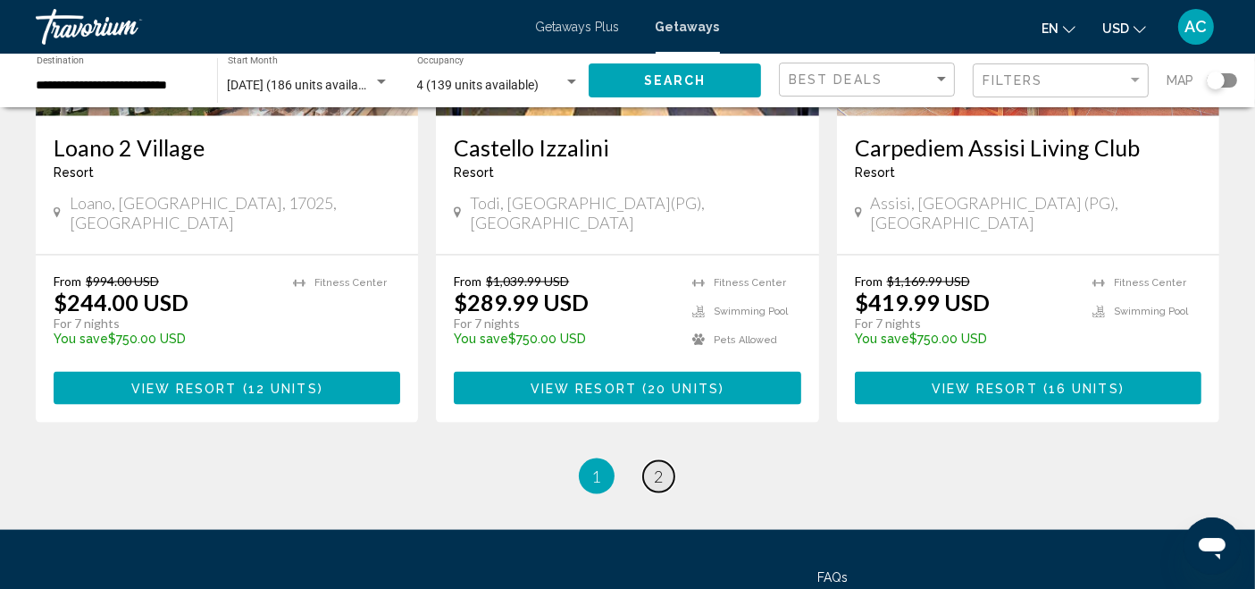
click at [658, 466] on span "2" at bounding box center [659, 476] width 9 height 20
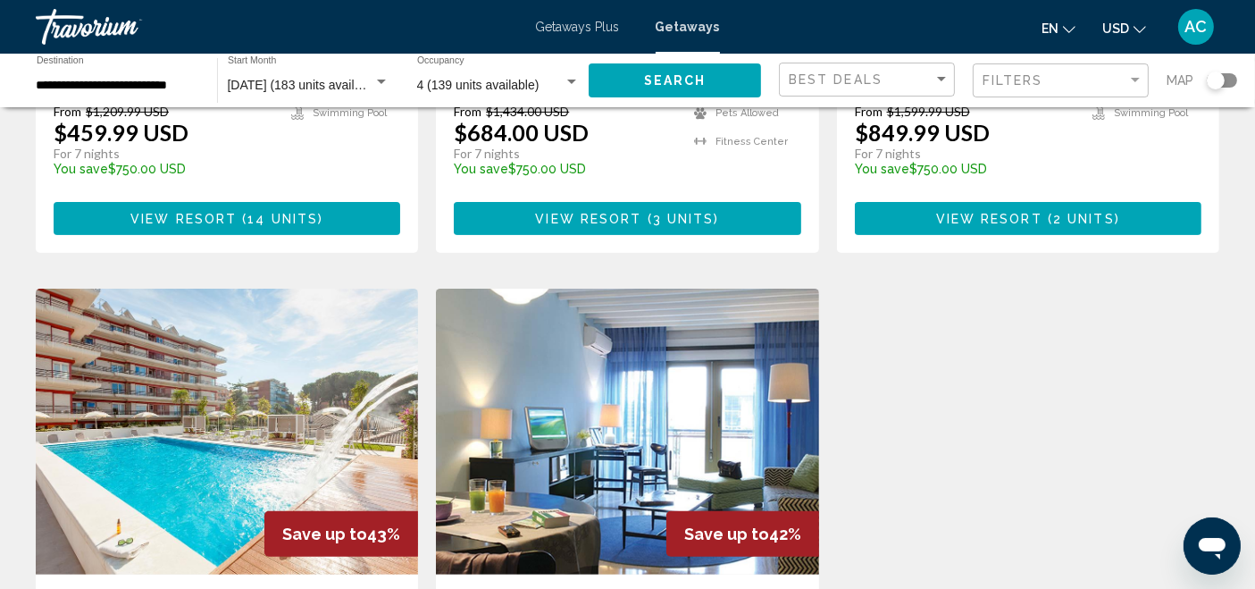
scroll to position [496, 0]
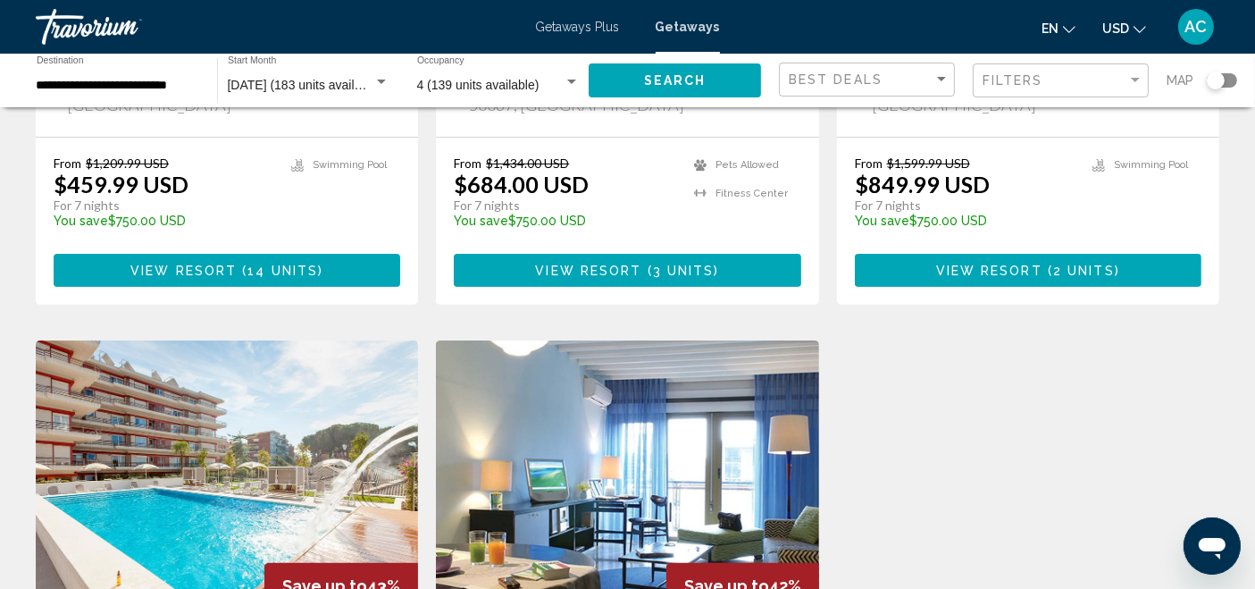
click at [319, 368] on img "Main content" at bounding box center [227, 483] width 382 height 286
